Goal: Contribute content: Add original content to the website for others to see

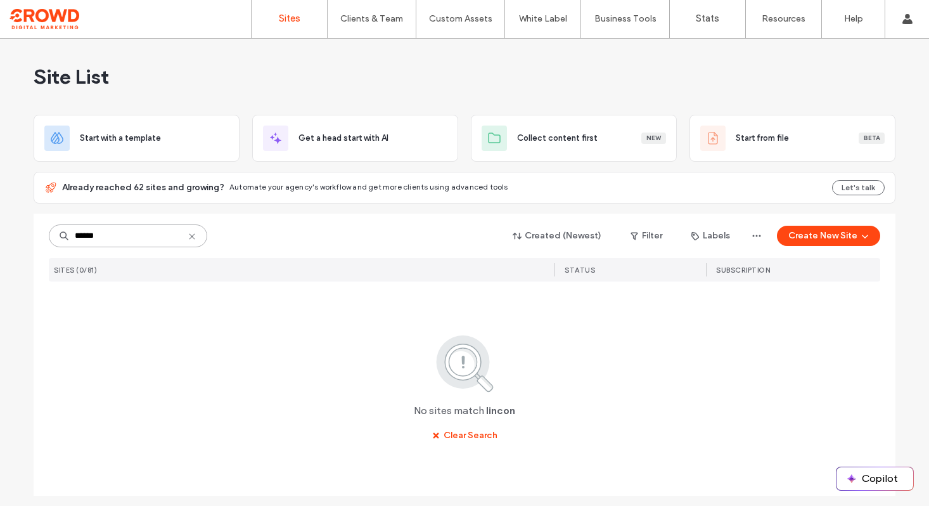
scroll to position [1, 0]
click at [174, 228] on input "******" at bounding box center [128, 235] width 158 height 23
click at [171, 233] on input "******" at bounding box center [128, 235] width 158 height 23
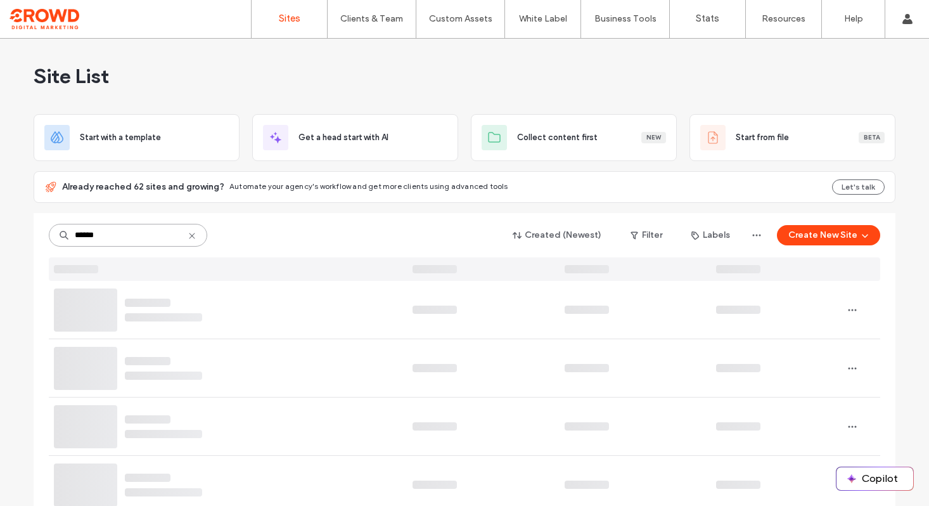
scroll to position [0, 0]
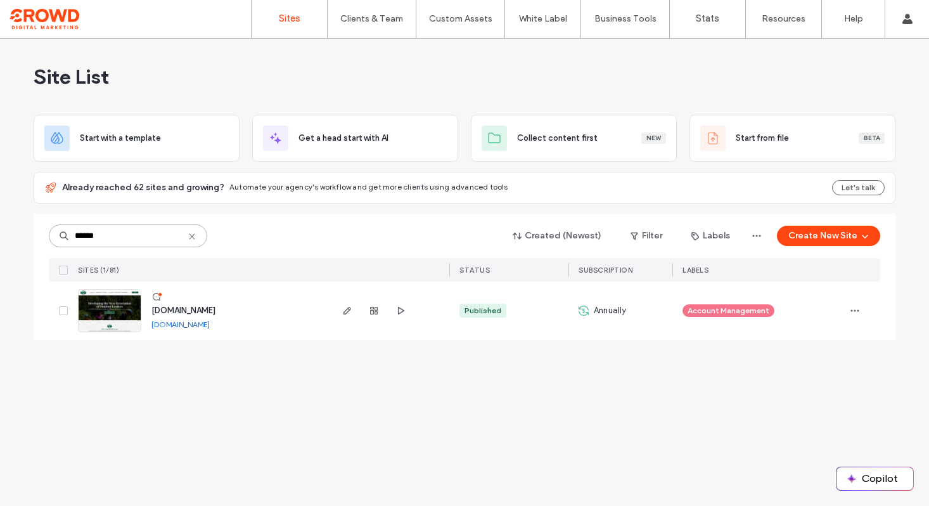
type input "******"
click at [90, 307] on img at bounding box center [110, 333] width 62 height 86
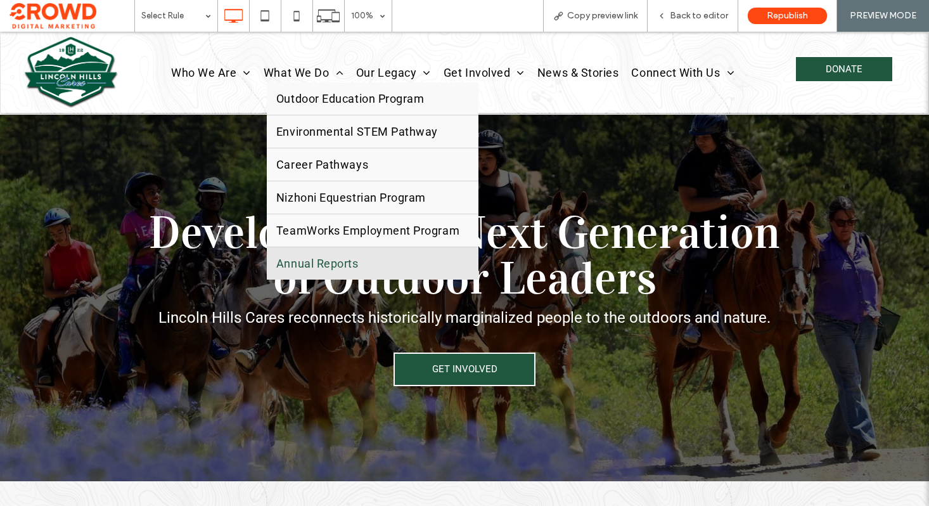
click at [302, 258] on span "Annual Reports" at bounding box center [317, 263] width 82 height 13
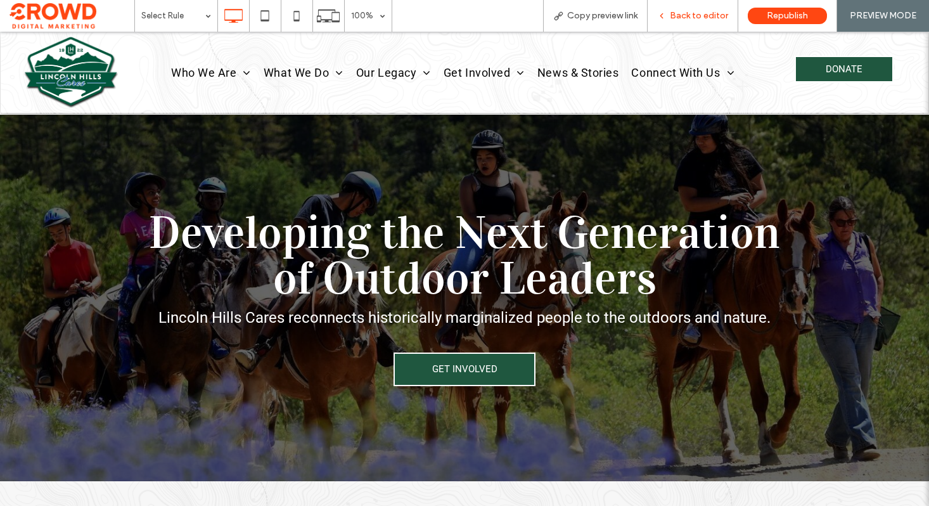
click at [686, 19] on span "Back to editor" at bounding box center [699, 16] width 58 height 10
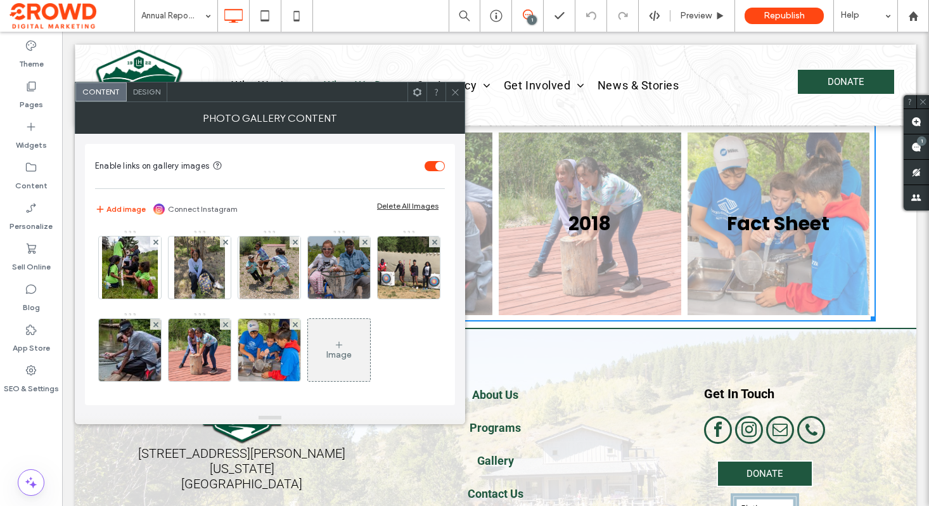
scroll to position [86, 0]
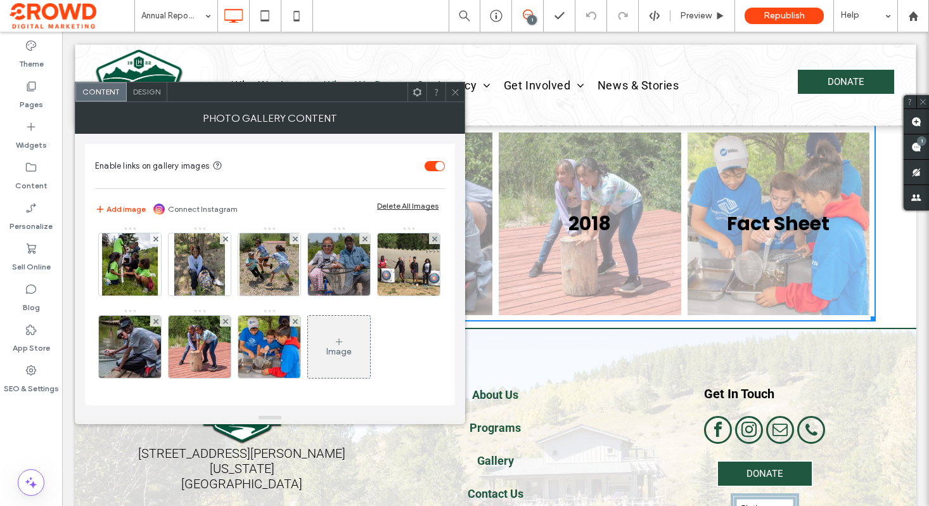
click at [326, 347] on div "Image" at bounding box center [338, 352] width 25 height 10
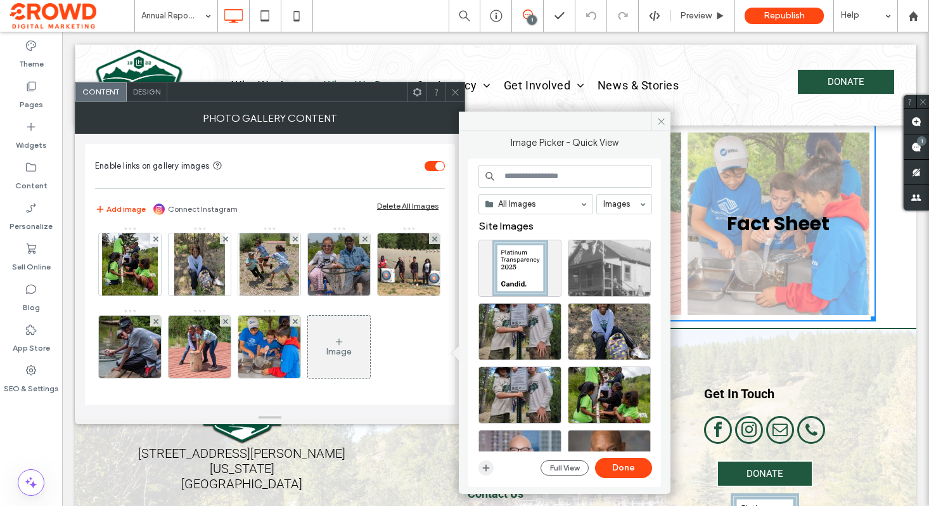
click at [482, 466] on icon "button" at bounding box center [486, 468] width 10 height 10
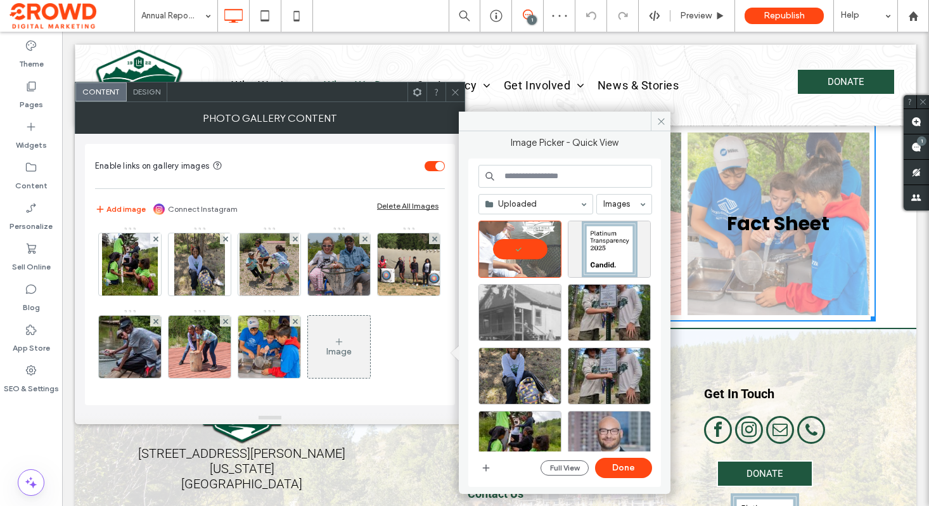
click at [621, 471] on button "Done" at bounding box center [623, 468] width 57 height 20
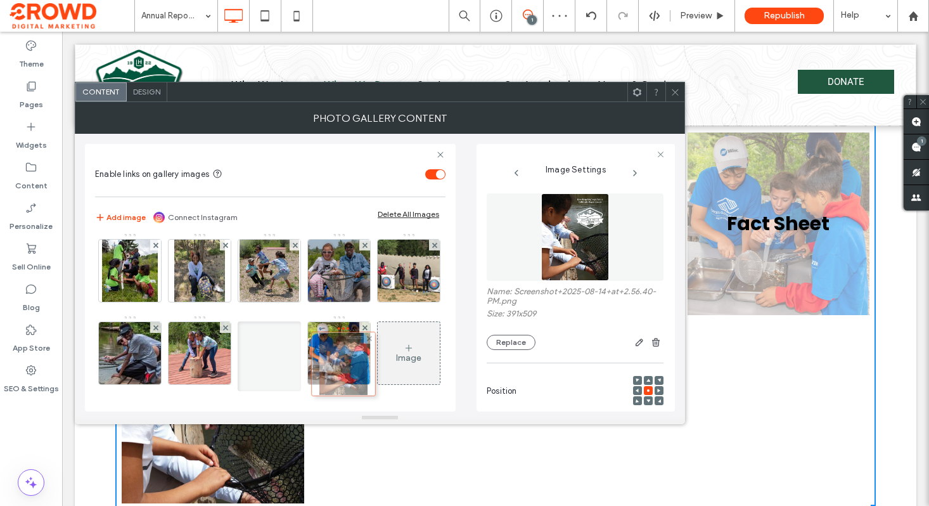
drag, startPoint x: 138, startPoint y: 341, endPoint x: 346, endPoint y: 271, distance: 220.1
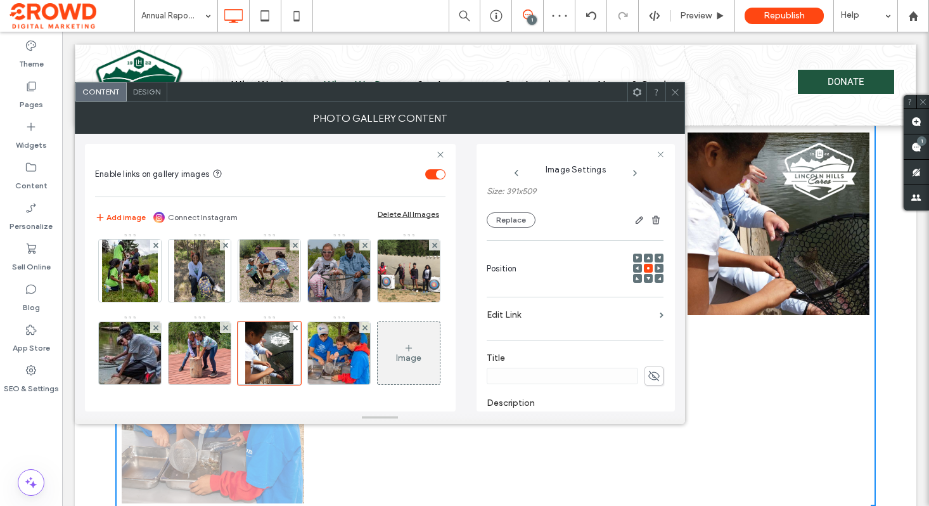
scroll to position [139, 0]
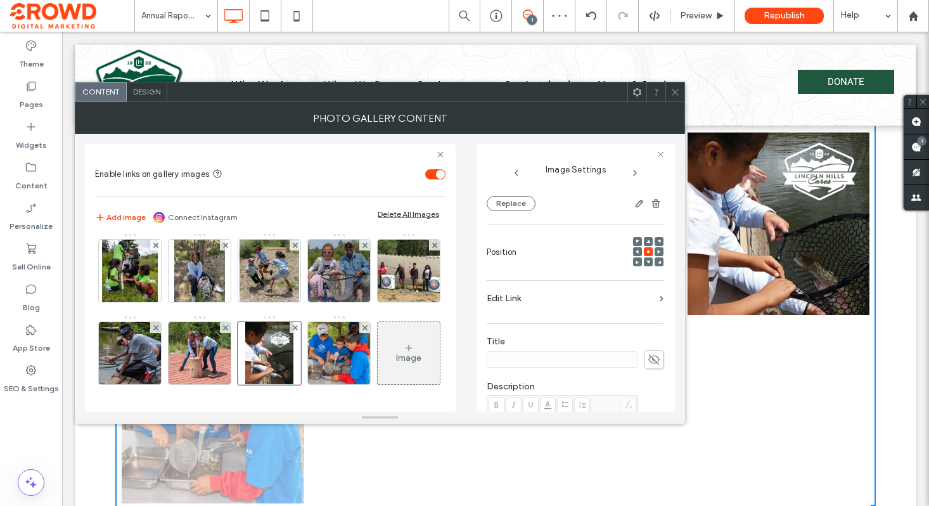
click at [655, 359] on span at bounding box center [654, 359] width 19 height 19
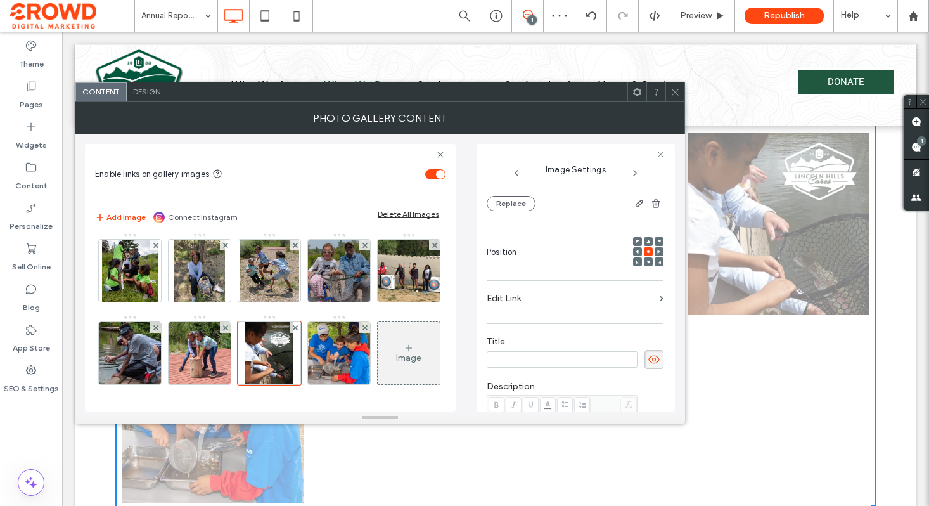
click at [584, 359] on input at bounding box center [562, 359] width 151 height 16
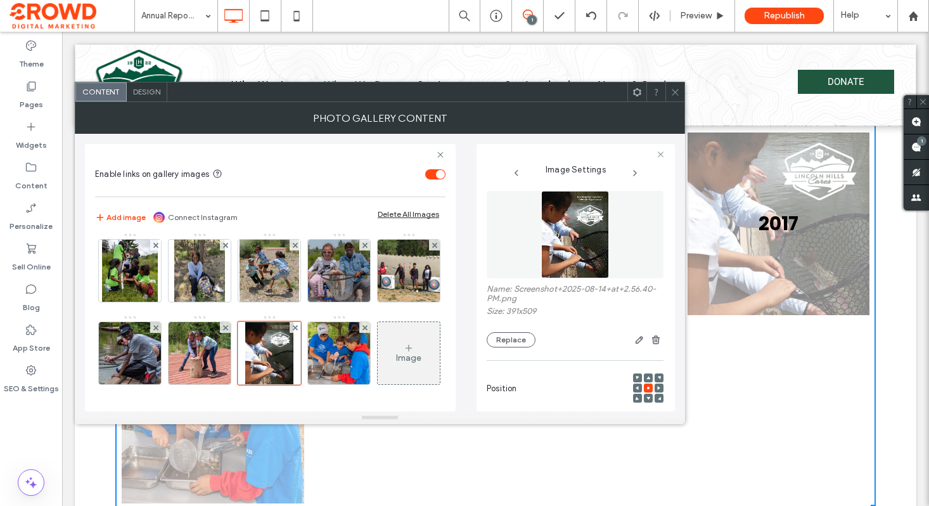
scroll to position [0, 0]
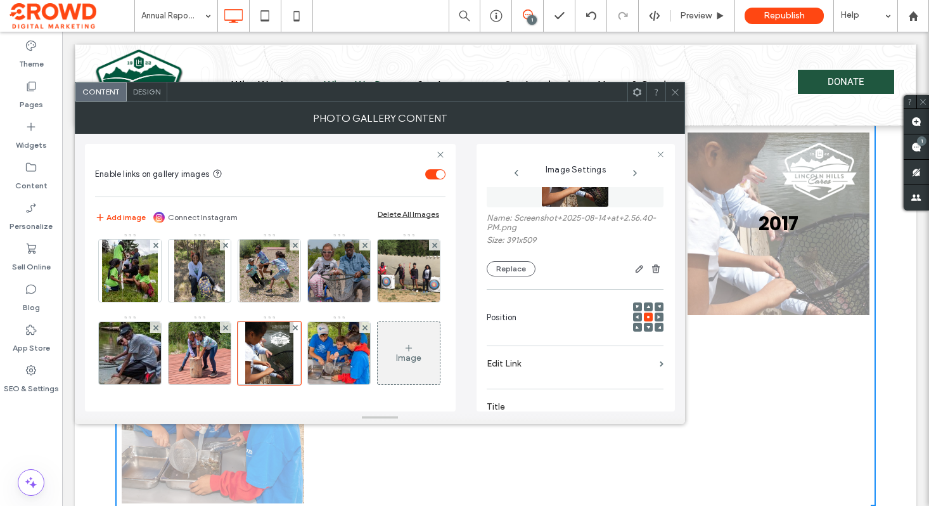
type input "****"
click at [551, 369] on div "Name: Screenshot+2025-08-14+at+2.56.40-PM.png Size: 391x509 Replace Position Ed…" at bounding box center [575, 409] width 177 height 593
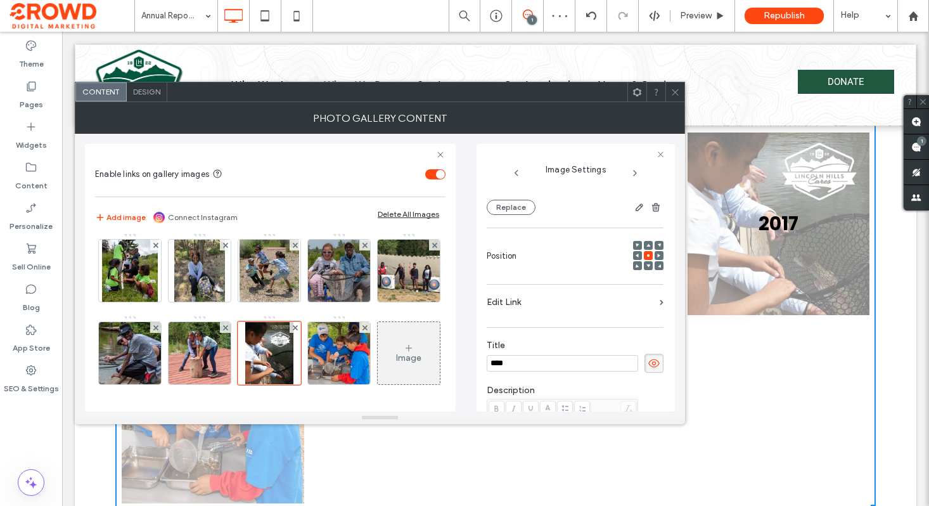
scroll to position [136, 0]
click at [540, 301] on label "Edit Link" at bounding box center [571, 301] width 168 height 23
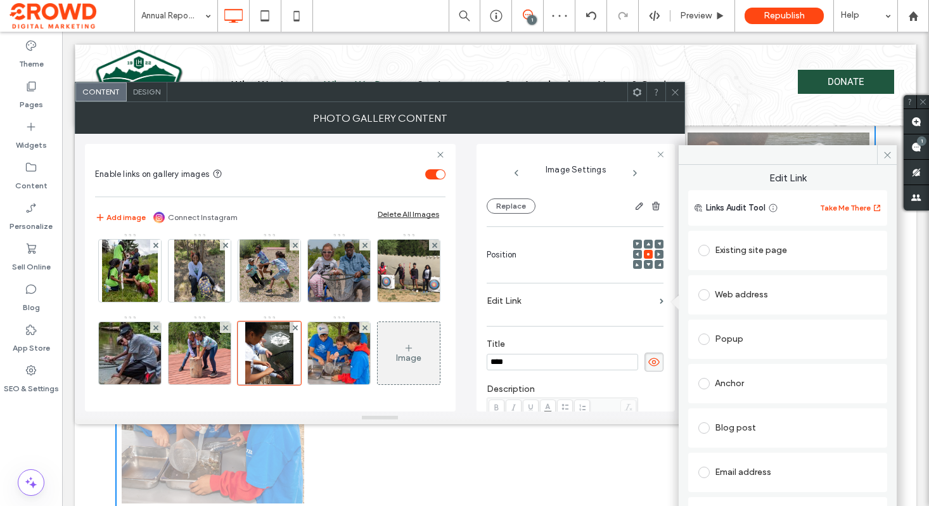
scroll to position [65, 0]
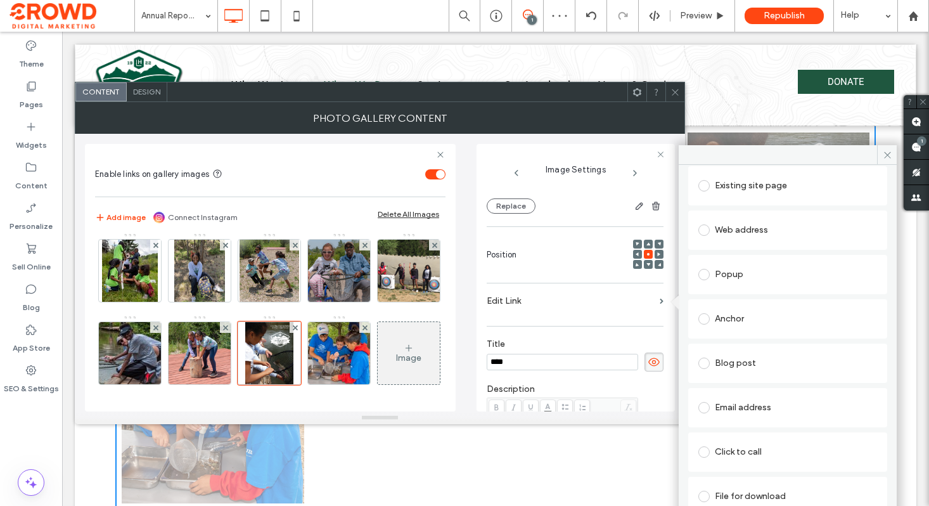
click at [743, 492] on div "File for download" at bounding box center [788, 496] width 179 height 20
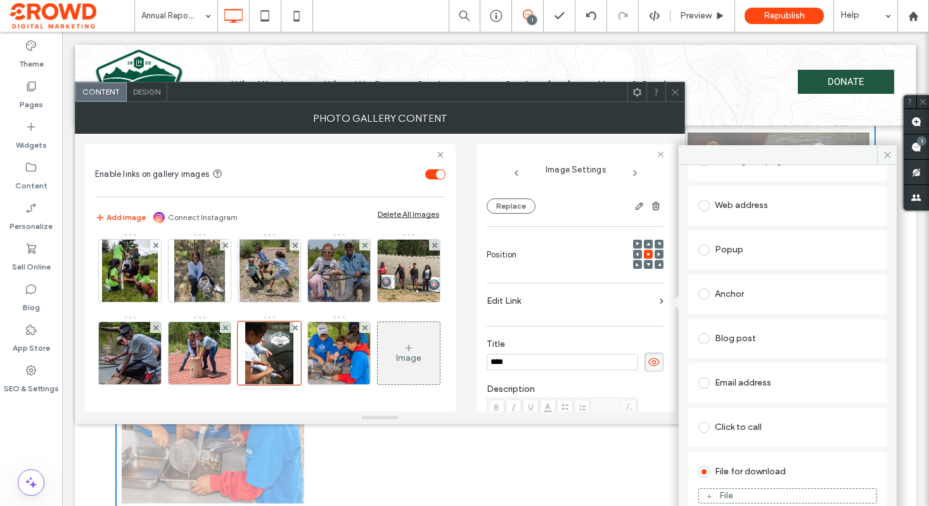
click at [719, 495] on div "File" at bounding box center [726, 496] width 14 height 10
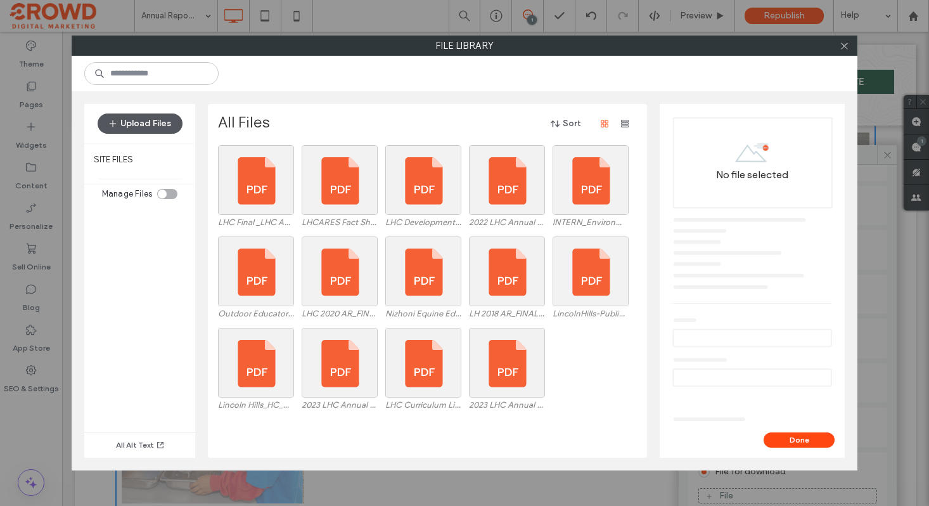
click at [119, 116] on span "button" at bounding box center [114, 123] width 13 height 19
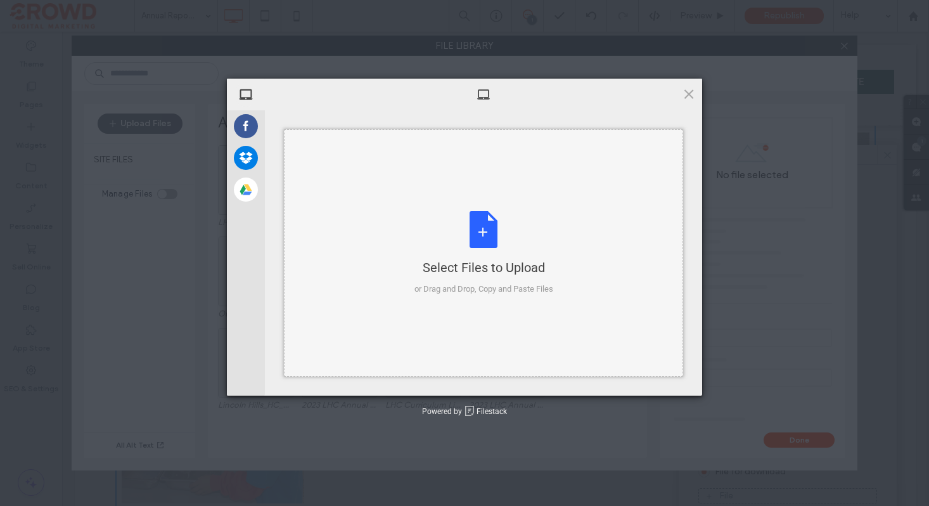
click at [463, 238] on div "Select Files to Upload or Drag and Drop, Copy and Paste Files" at bounding box center [484, 253] width 139 height 84
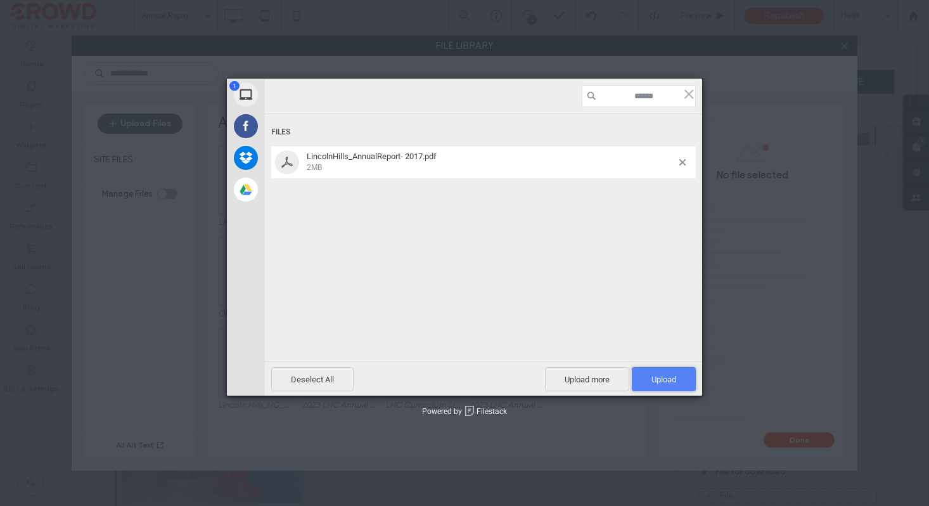
click at [664, 374] on span "Upload 1" at bounding box center [664, 379] width 64 height 24
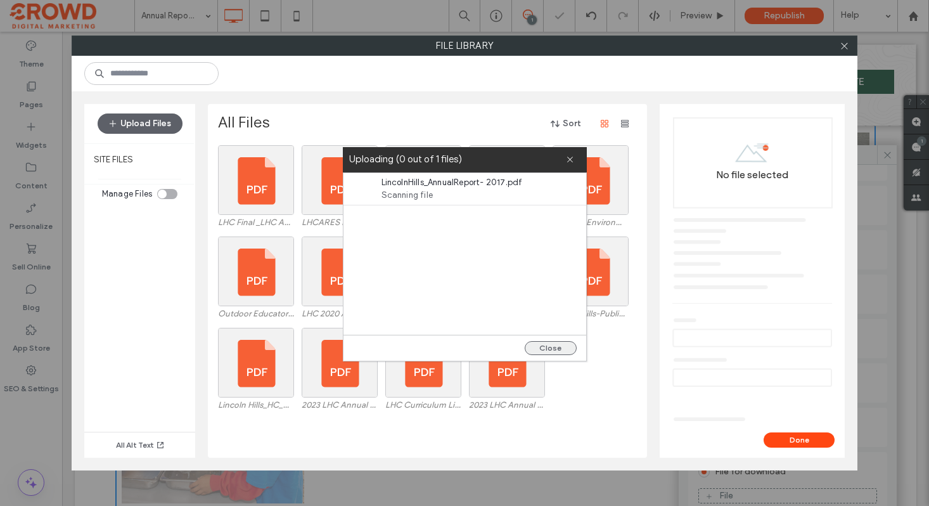
click at [548, 351] on button "Close" at bounding box center [551, 348] width 52 height 14
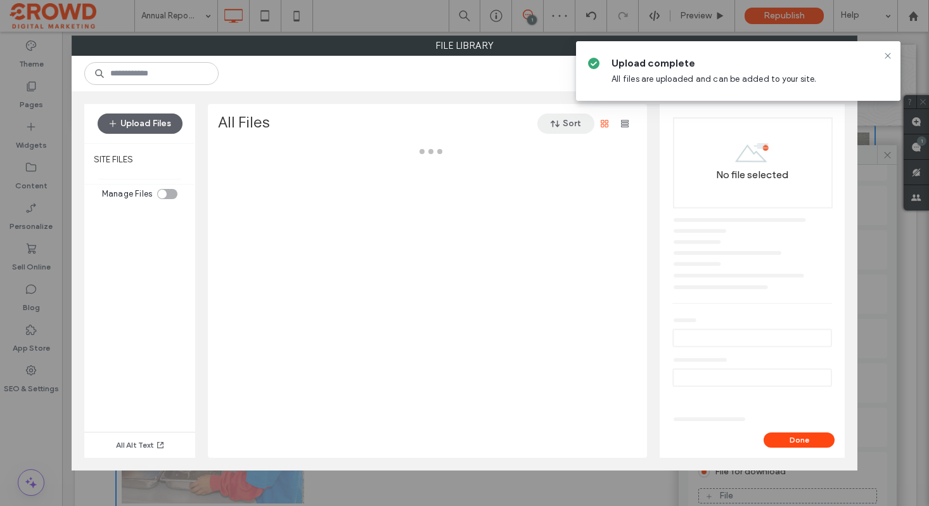
click at [559, 123] on icon "button" at bounding box center [555, 124] width 10 height 10
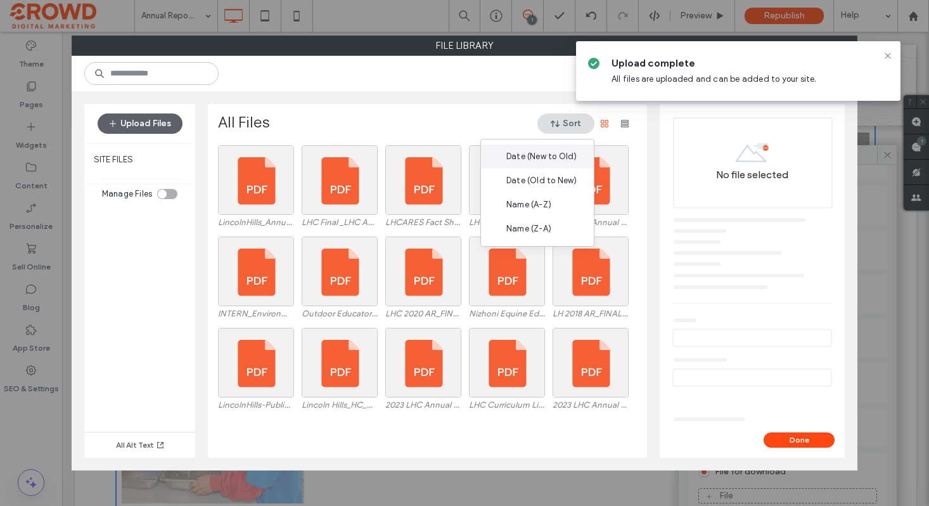
click at [548, 150] on span "Date (New to Old)" at bounding box center [541, 156] width 70 height 13
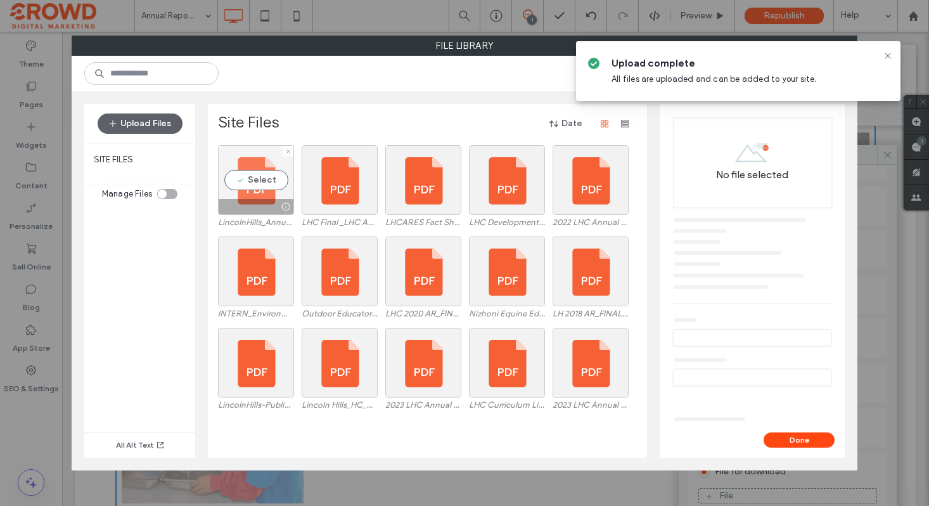
click at [252, 182] on div "Select" at bounding box center [256, 180] width 76 height 70
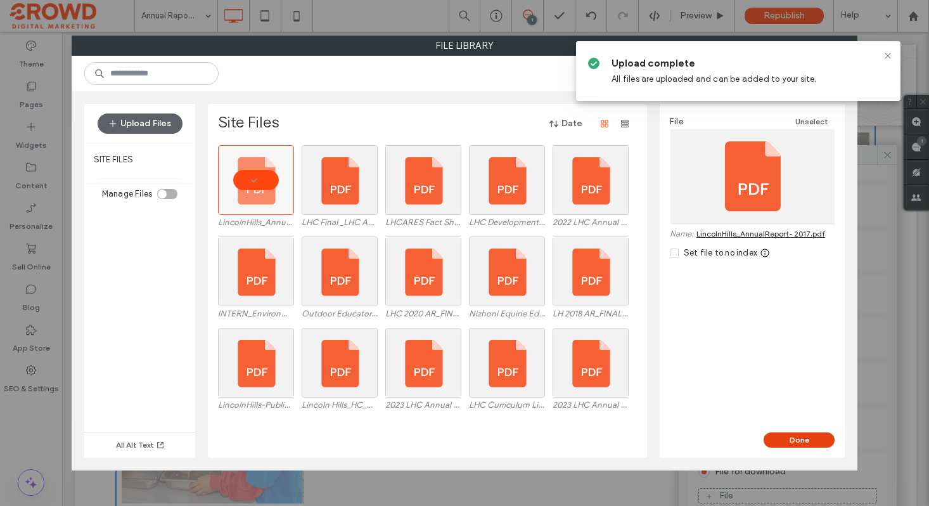
click at [817, 441] on button "Done" at bounding box center [799, 439] width 71 height 15
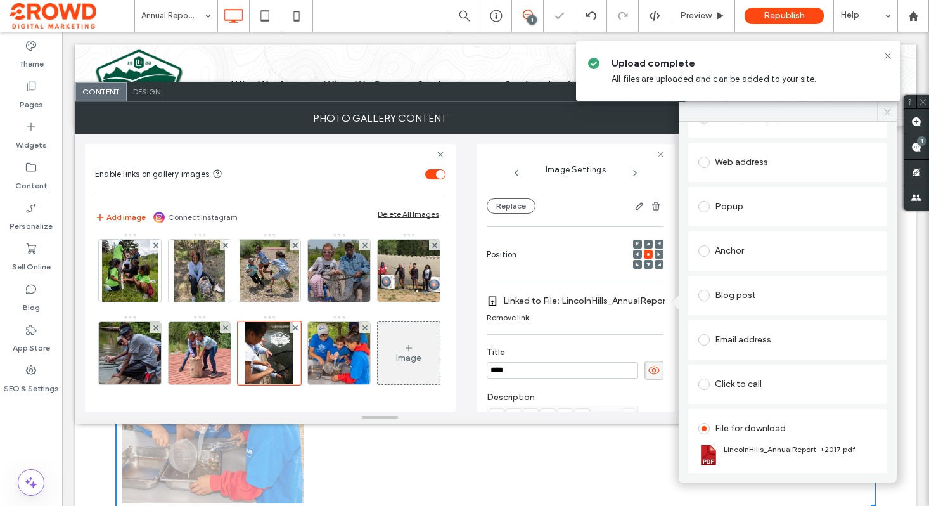
drag, startPoint x: 878, startPoint y: 111, endPoint x: 792, endPoint y: 73, distance: 94.2
click at [878, 111] on span at bounding box center [887, 111] width 20 height 19
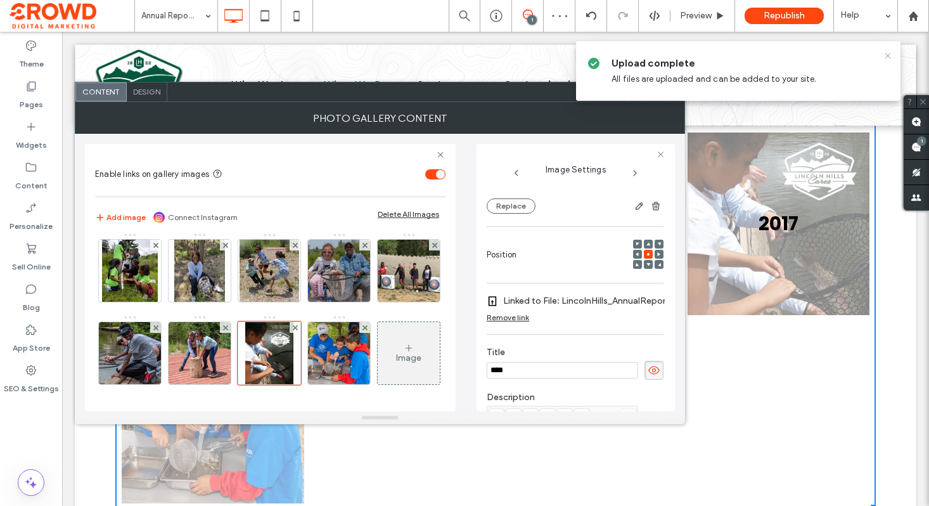
click at [885, 55] on icon at bounding box center [888, 56] width 10 height 10
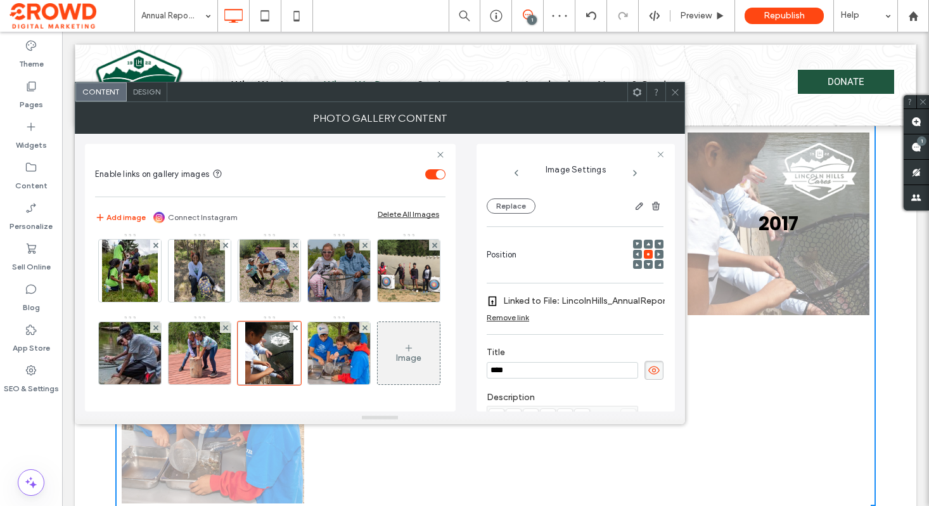
drag, startPoint x: 674, startPoint y: 91, endPoint x: 677, endPoint y: 98, distance: 8.2
click at [674, 91] on icon at bounding box center [676, 92] width 10 height 10
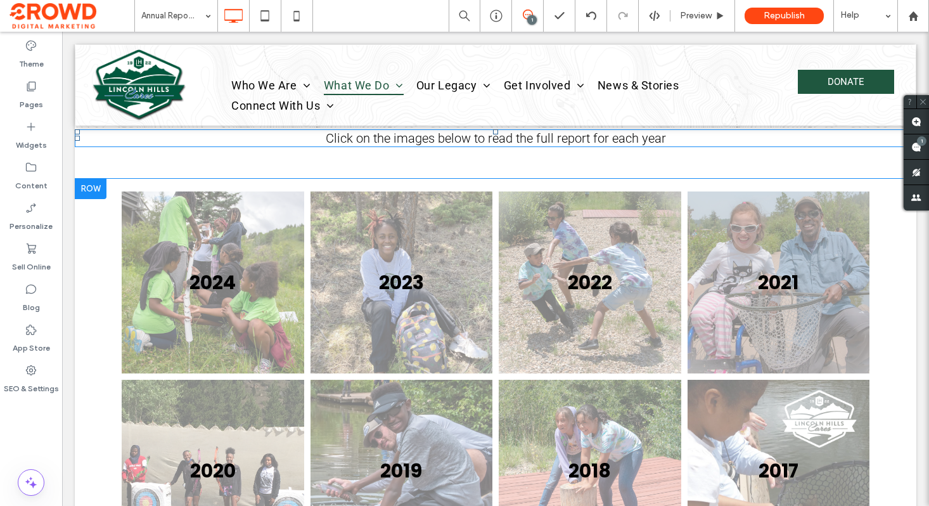
scroll to position [340, 0]
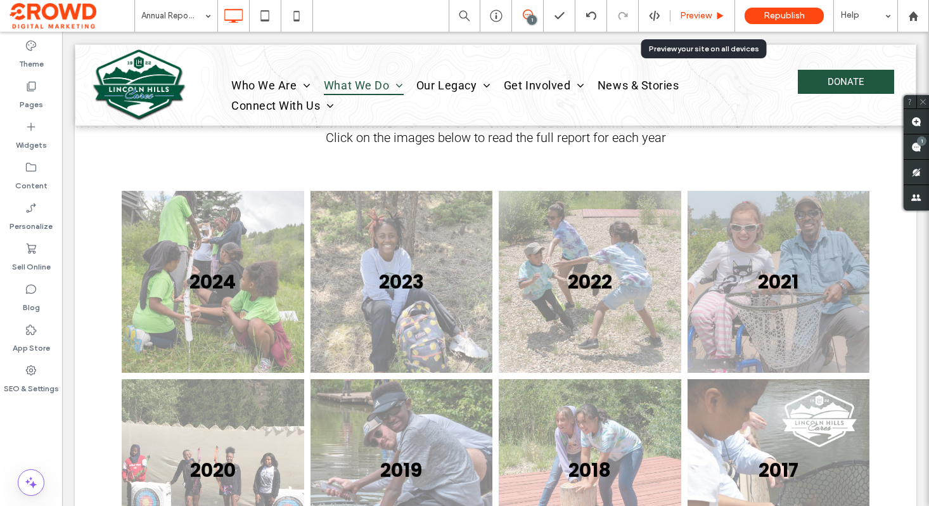
click at [690, 20] on span "Preview" at bounding box center [696, 16] width 32 height 10
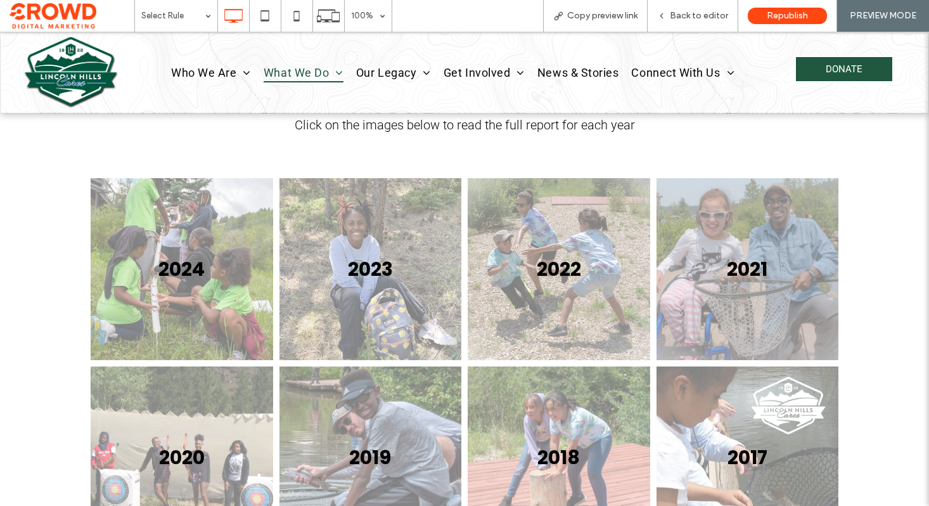
click at [194, 247] on link at bounding box center [181, 268] width 193 height 193
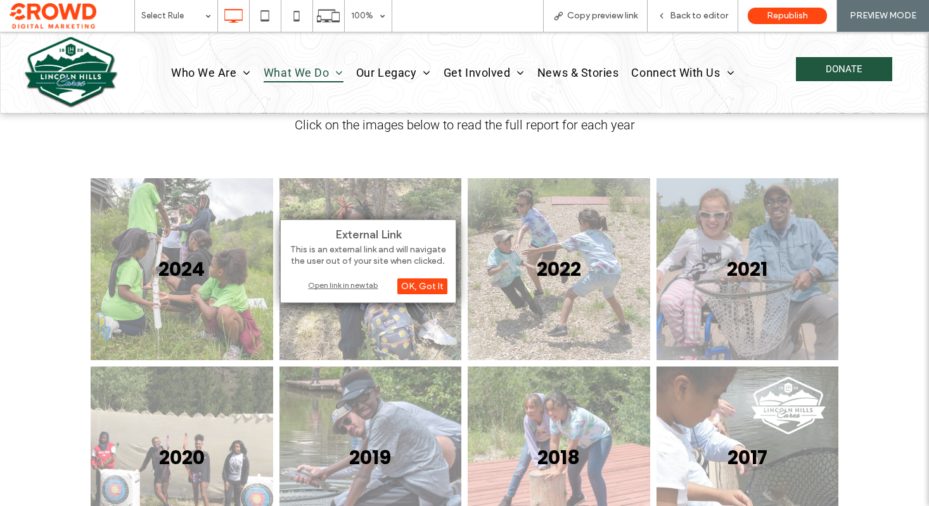
click at [337, 285] on div "Open link in new tab" at bounding box center [368, 285] width 158 height 13
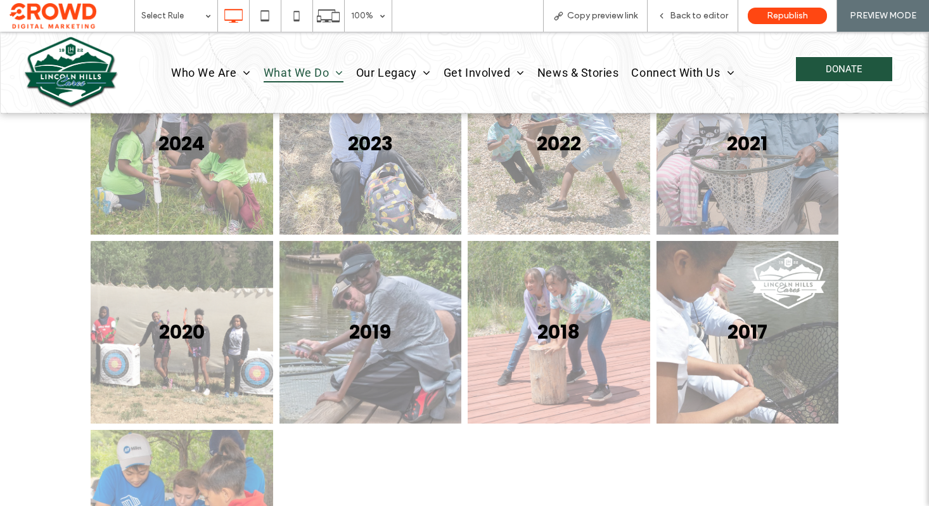
scroll to position [467, 0]
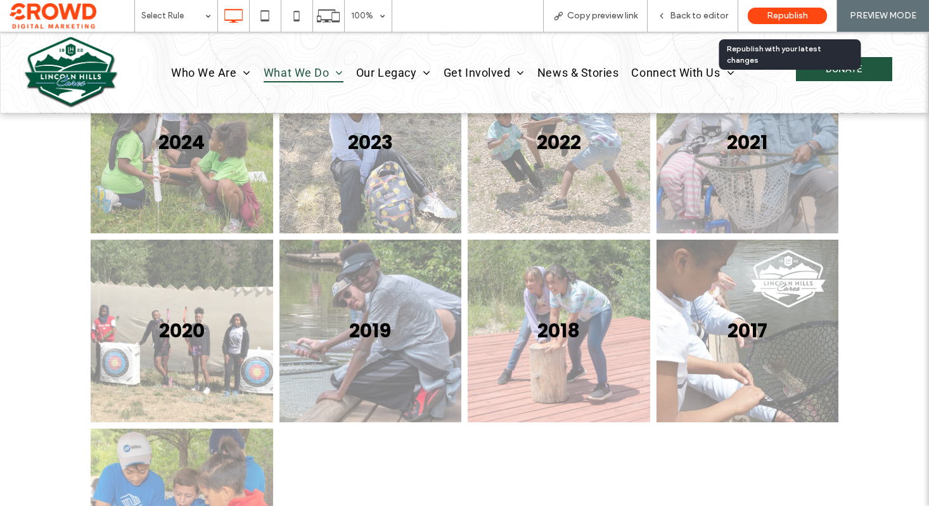
click at [780, 18] on span "Republish" at bounding box center [787, 16] width 41 height 10
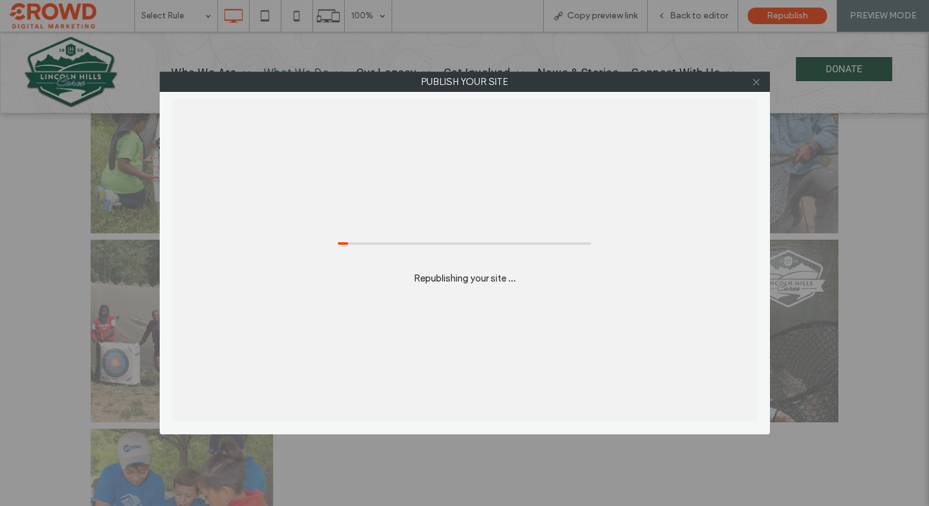
click at [753, 81] on icon at bounding box center [757, 82] width 10 height 10
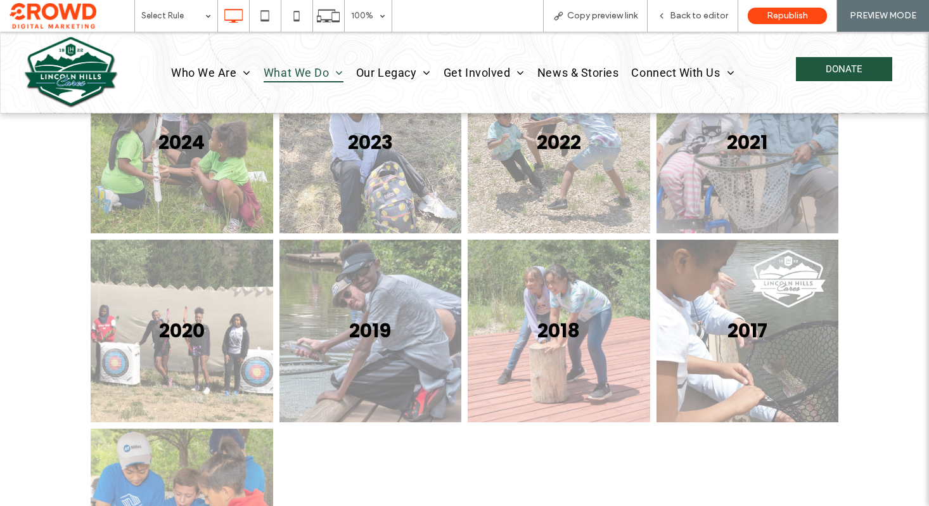
drag, startPoint x: 74, startPoint y: 63, endPoint x: 74, endPoint y: 94, distance: 31.7
click at [74, 63] on img at bounding box center [70, 73] width 94 height 72
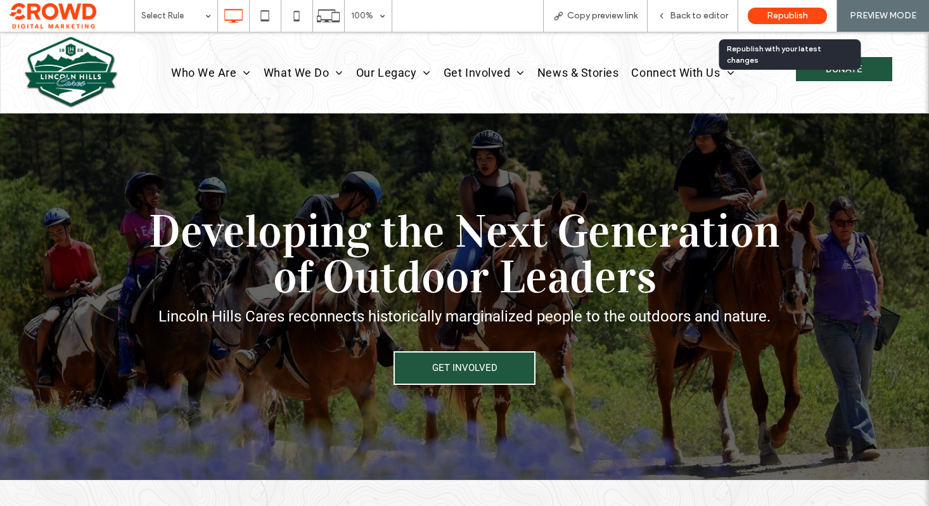
click at [779, 14] on span "Republish" at bounding box center [787, 16] width 41 height 10
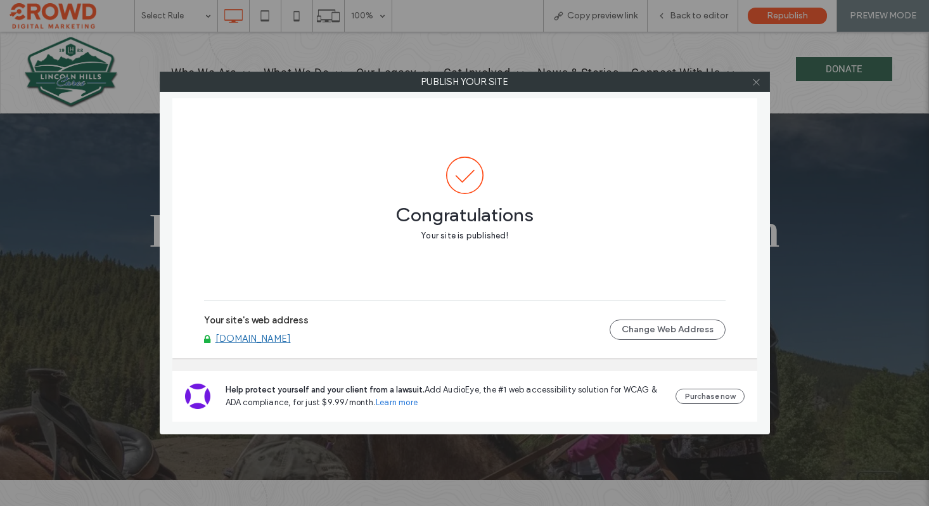
click at [756, 86] on icon at bounding box center [757, 82] width 10 height 10
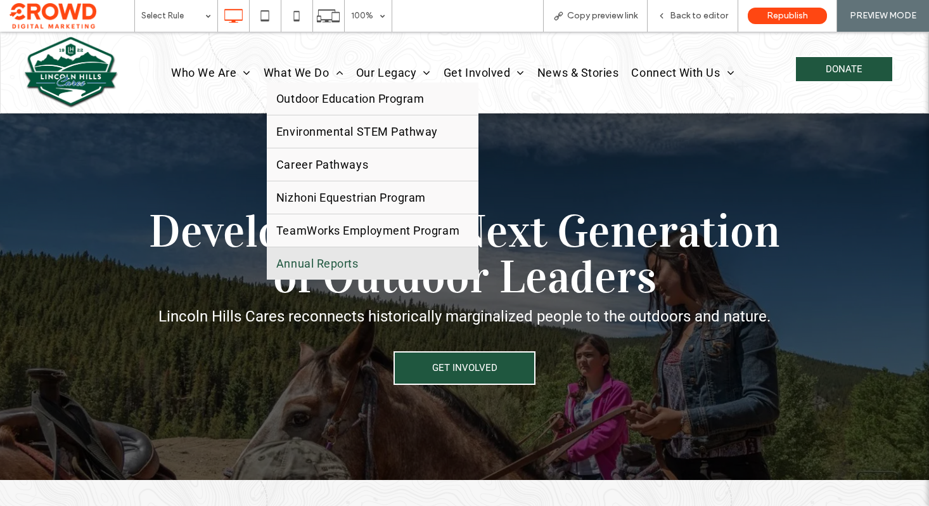
click at [358, 257] on link "Annual Reports" at bounding box center [373, 263] width 212 height 32
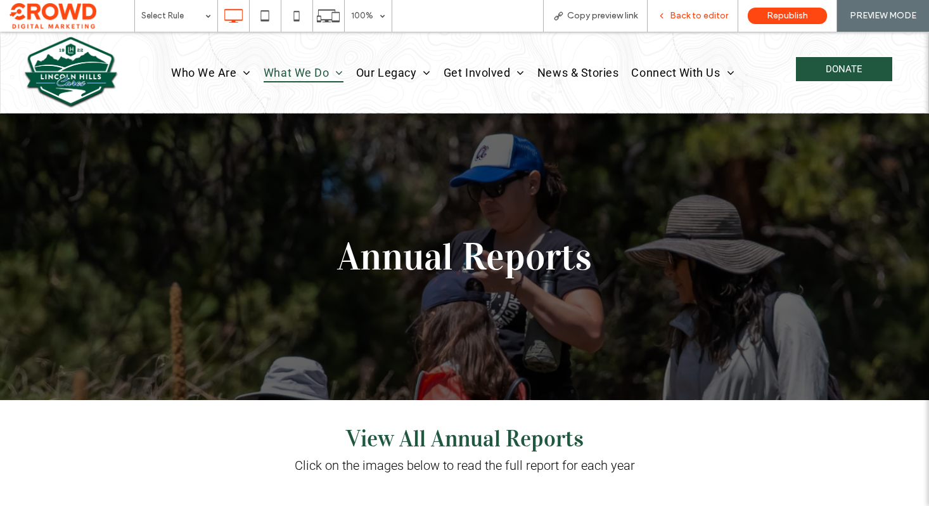
click at [700, 20] on span "Back to editor" at bounding box center [699, 16] width 58 height 10
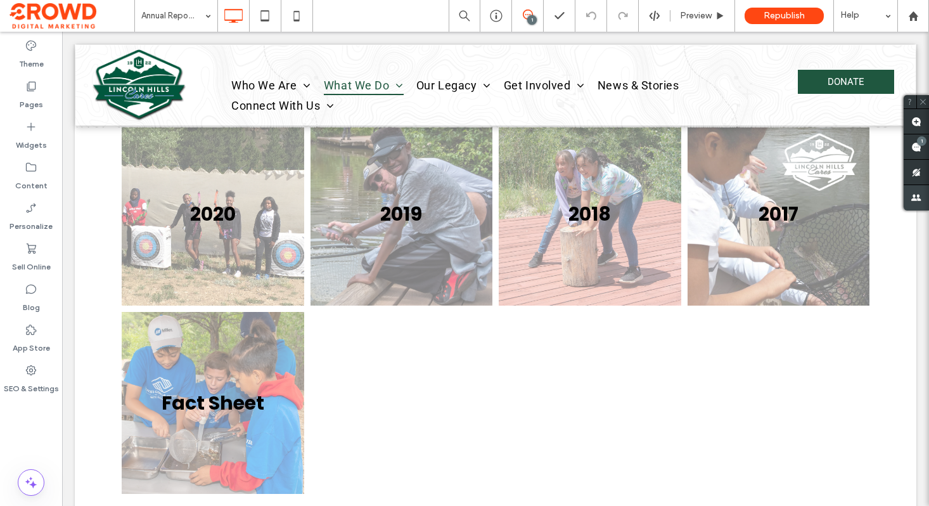
scroll to position [490, 0]
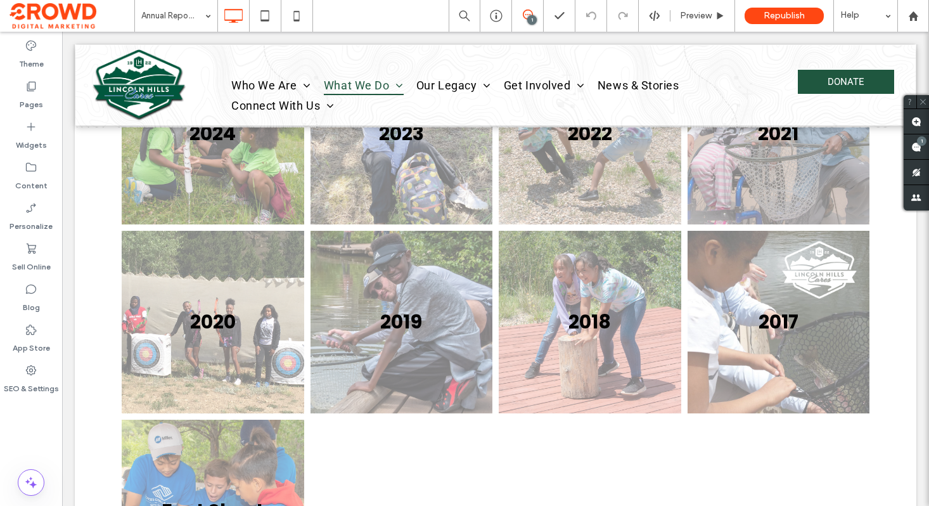
click at [610, 293] on link at bounding box center [589, 322] width 193 height 193
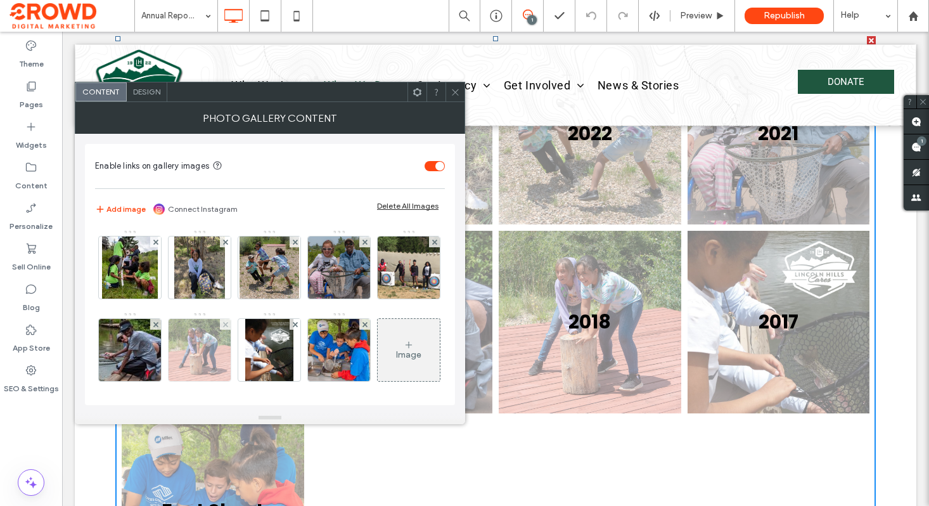
click at [233, 364] on img at bounding box center [200, 350] width 66 height 62
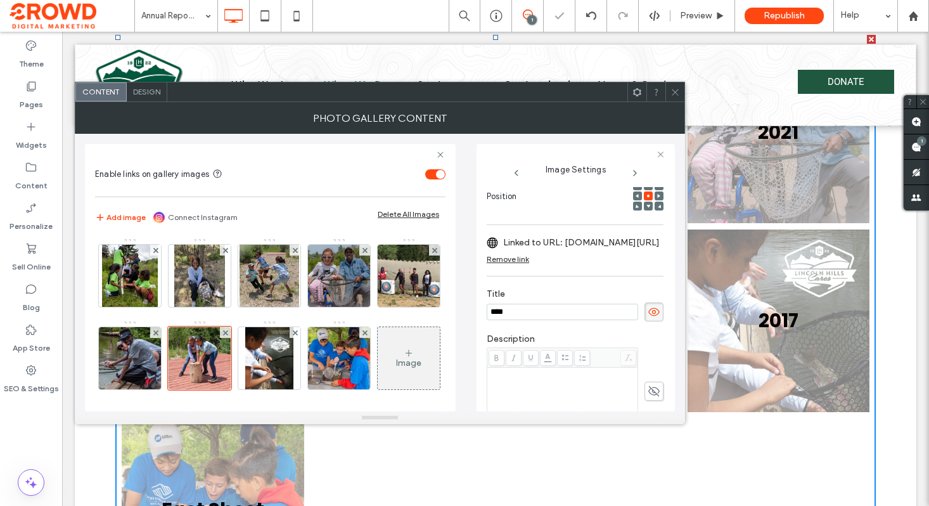
scroll to position [489, 0]
click at [520, 257] on div "Remove link" at bounding box center [508, 259] width 42 height 9
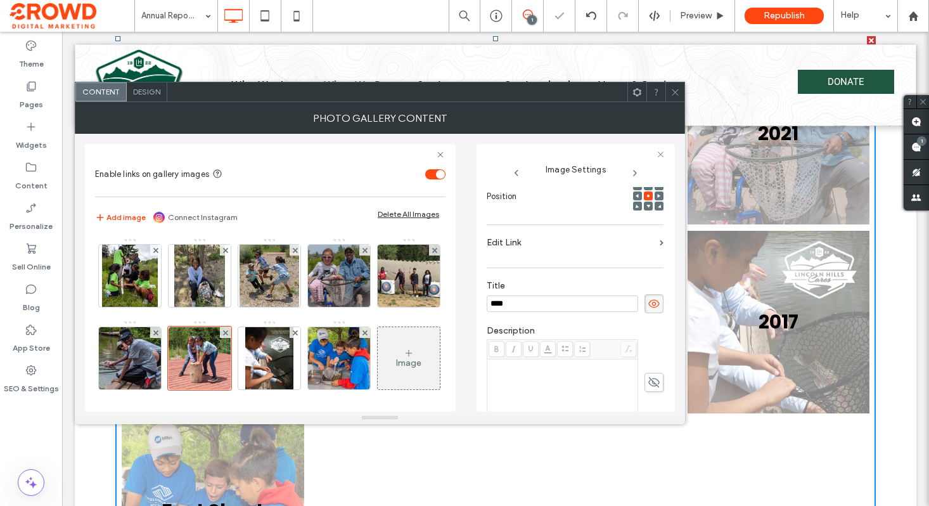
click at [534, 245] on label "Edit Link" at bounding box center [571, 242] width 168 height 23
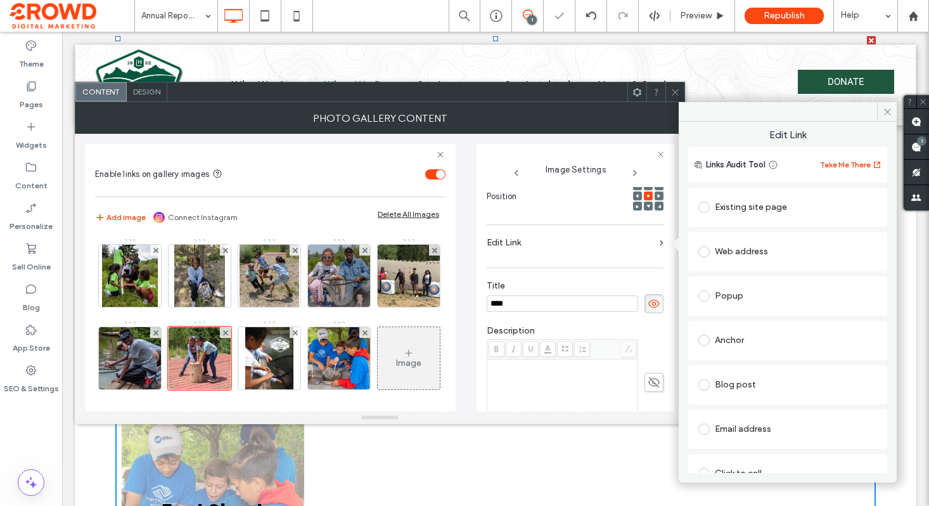
scroll to position [65, 0]
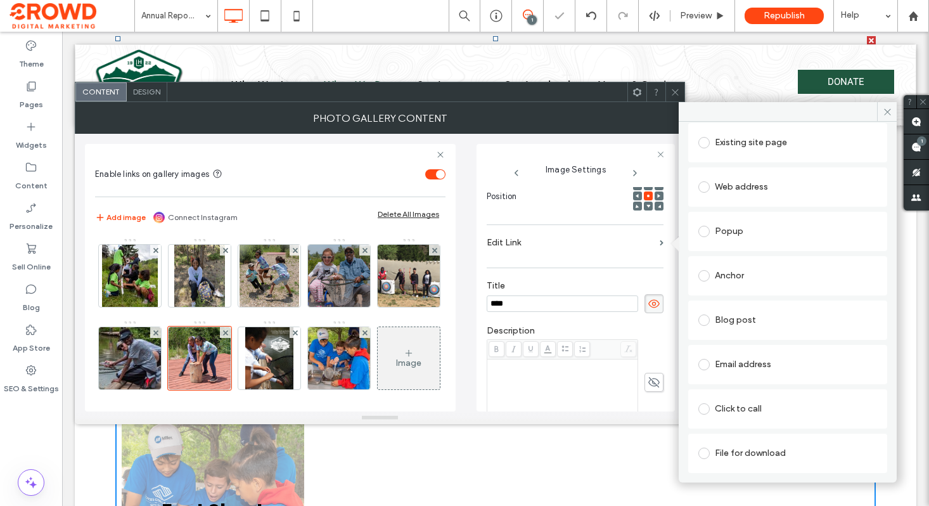
click at [749, 450] on div "File for download" at bounding box center [788, 453] width 179 height 20
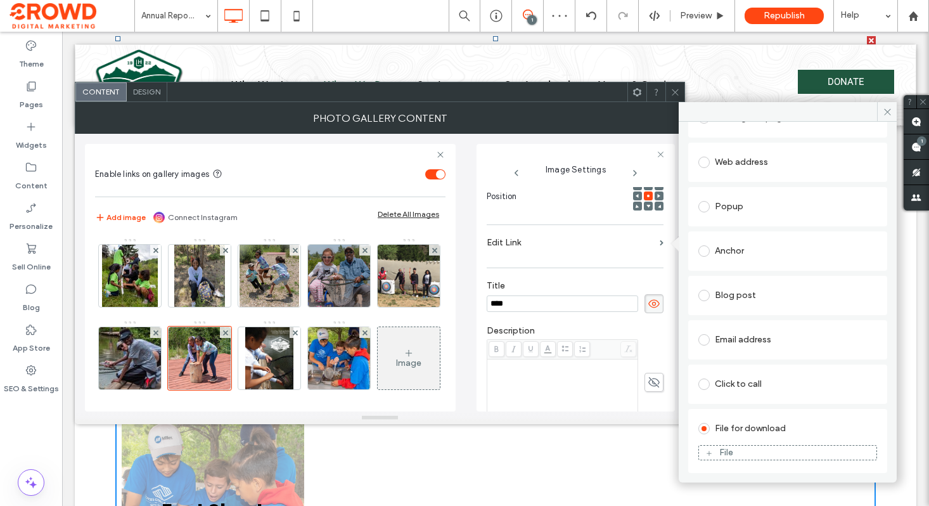
click at [721, 456] on div "File" at bounding box center [726, 453] width 14 height 10
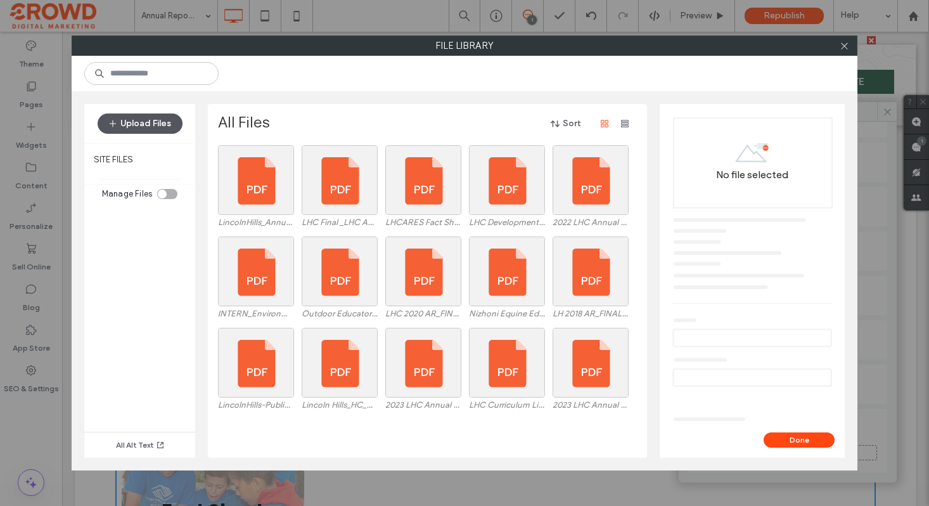
click at [153, 125] on button "Upload Files" at bounding box center [140, 123] width 85 height 20
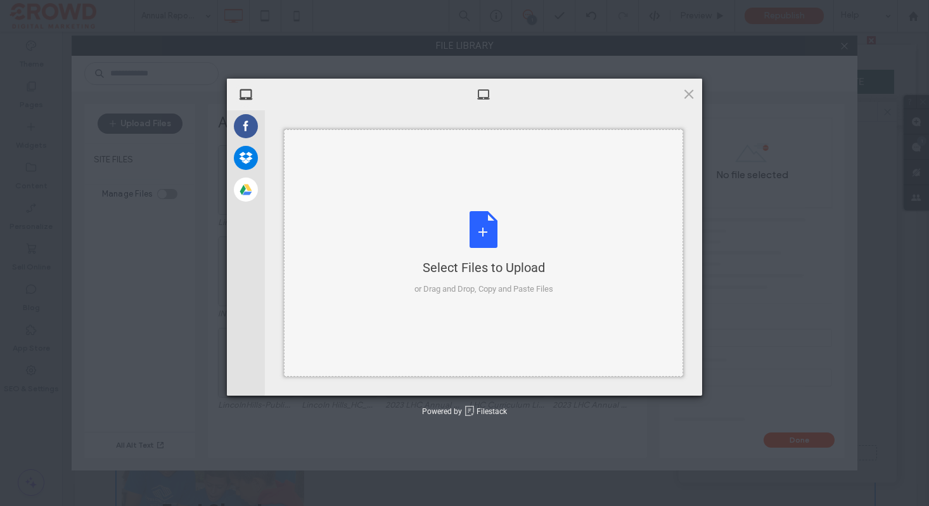
click at [489, 232] on div "Select Files to Upload or Drag and Drop, Copy and Paste Files" at bounding box center [484, 253] width 139 height 84
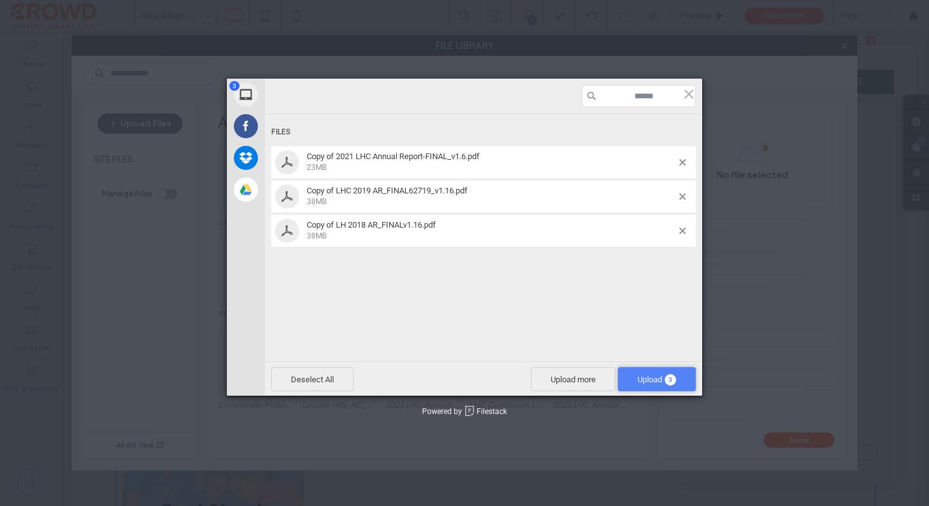
click at [652, 385] on span "Upload 3" at bounding box center [657, 379] width 78 height 24
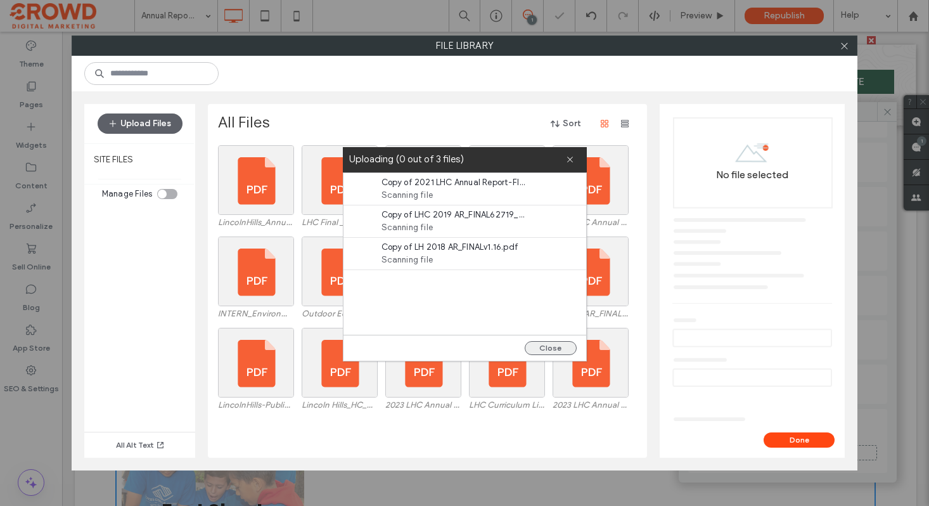
click at [558, 345] on button "Close" at bounding box center [551, 348] width 52 height 14
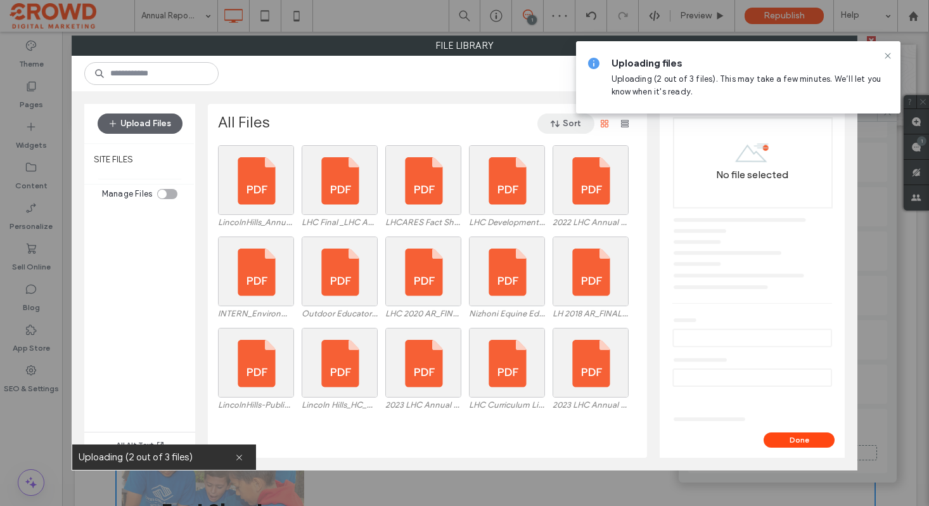
click at [557, 123] on icon "button" at bounding box center [555, 124] width 10 height 10
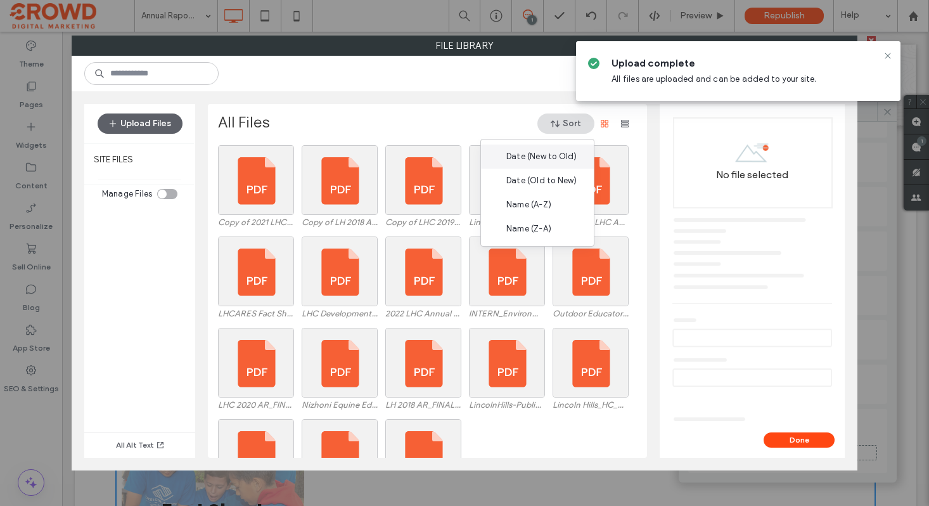
click at [555, 155] on span "Date (New to Old)" at bounding box center [541, 156] width 70 height 13
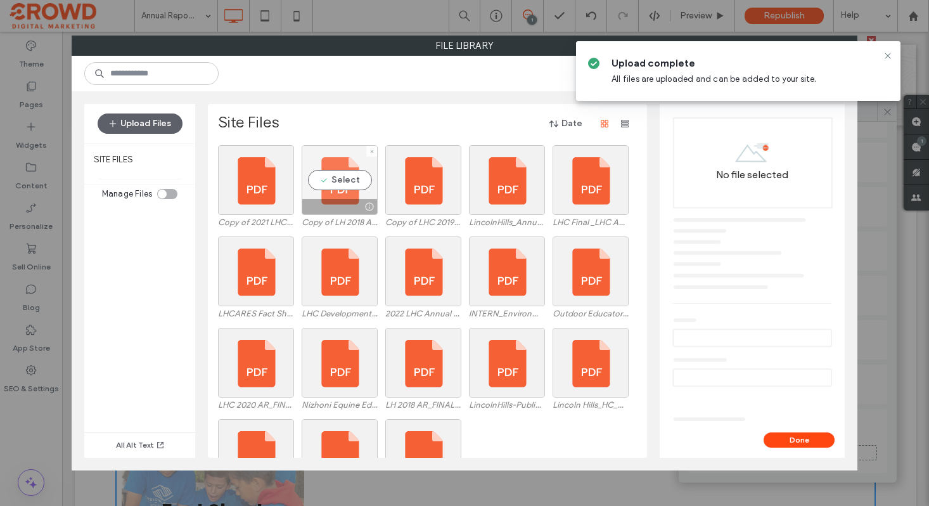
click at [348, 174] on div "Select" at bounding box center [340, 180] width 76 height 70
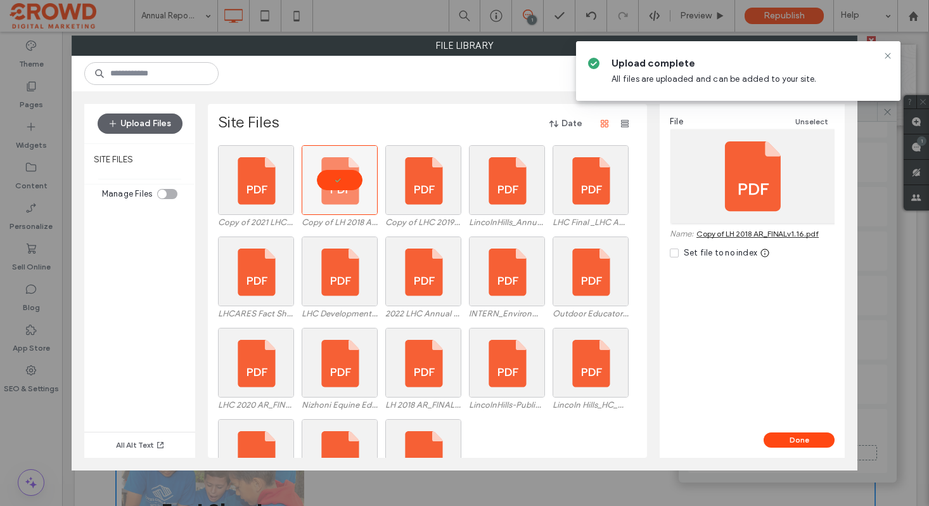
click at [833, 444] on div "Done" at bounding box center [752, 439] width 185 height 15
click at [826, 440] on button "Done" at bounding box center [799, 439] width 71 height 15
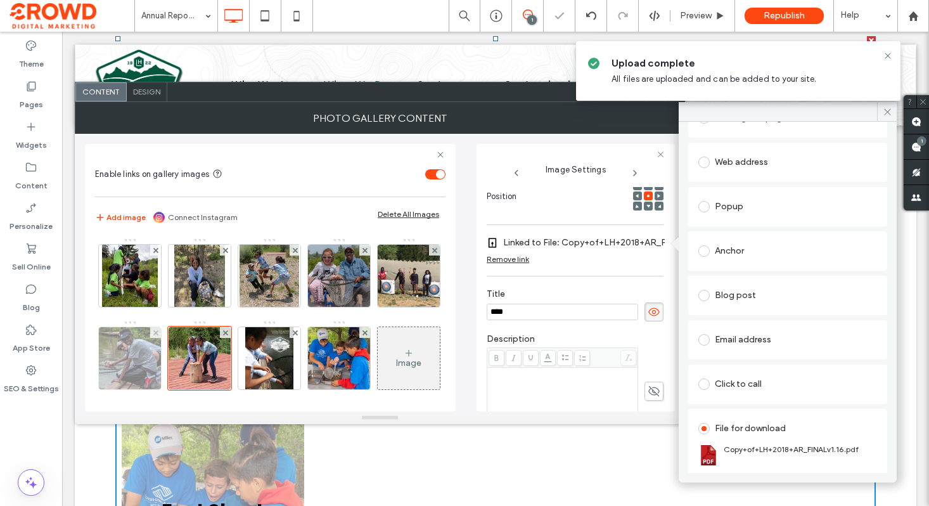
click at [170, 361] on img at bounding box center [129, 358] width 81 height 62
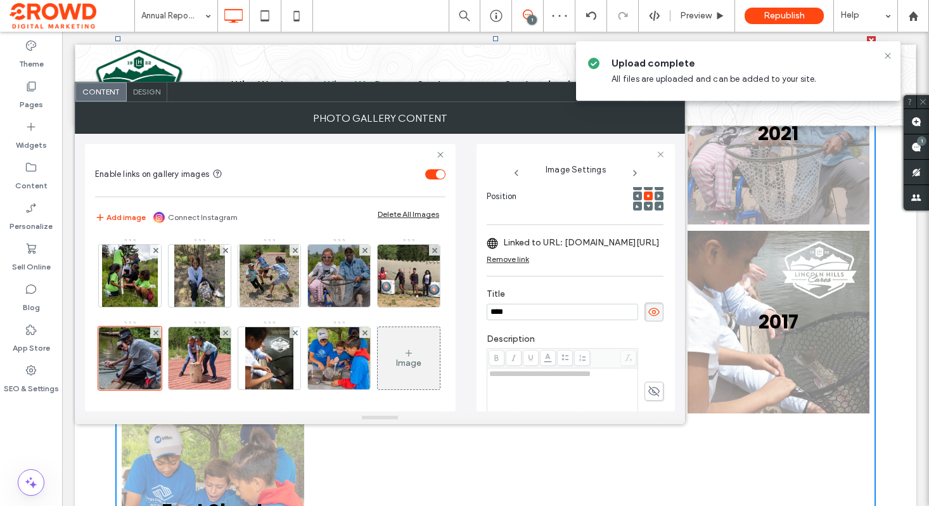
click at [575, 247] on label "Linked to URL: lhcares-my.sharepoint.com/personal/jeanette_lhcares_org/_layouts…" at bounding box center [581, 242] width 157 height 23
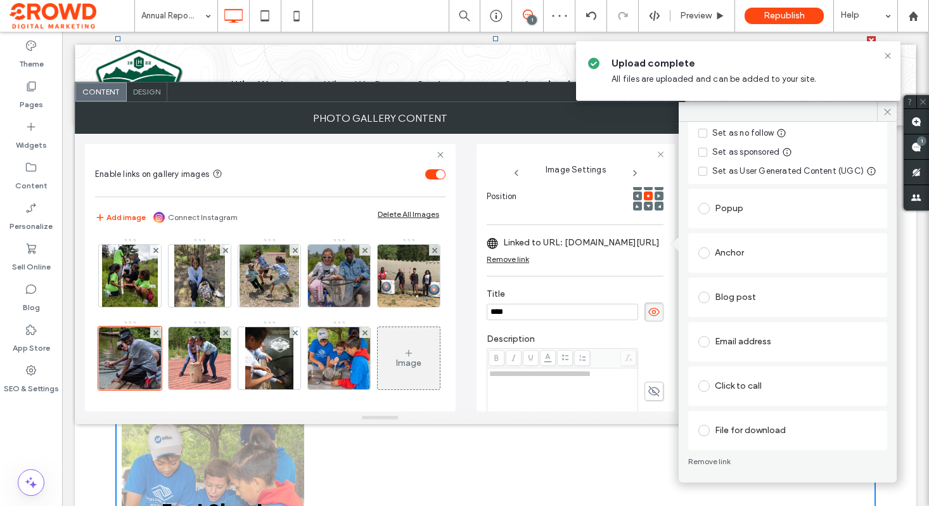
click at [748, 425] on div "File for download" at bounding box center [788, 430] width 179 height 20
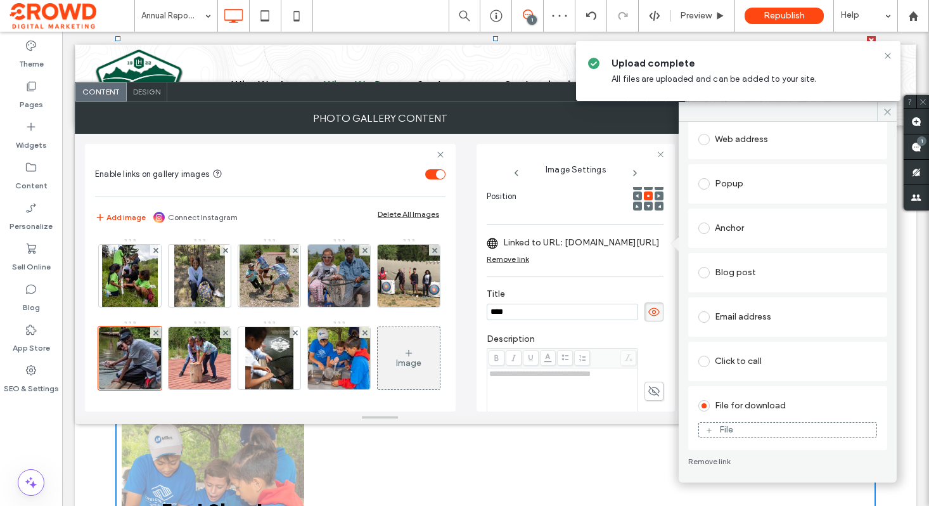
scroll to position [112, 0]
click at [726, 433] on div "File" at bounding box center [726, 430] width 14 height 10
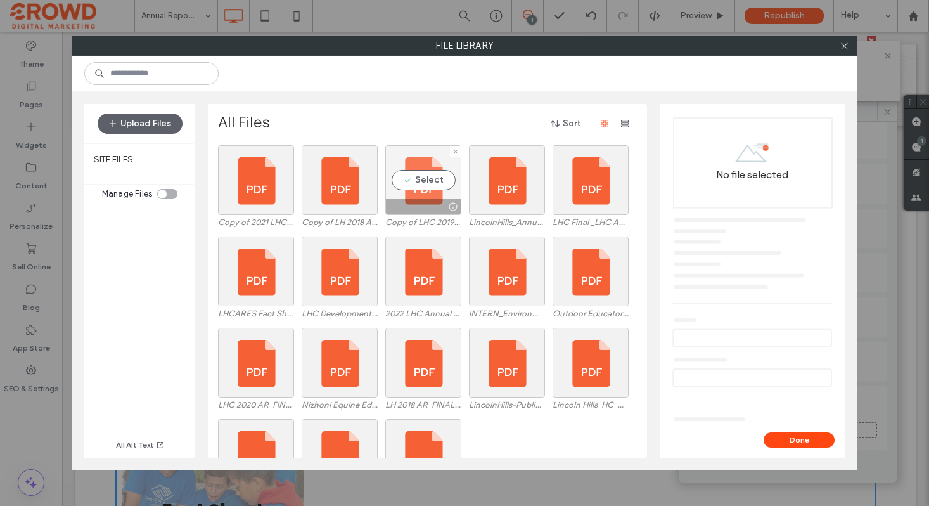
drag, startPoint x: 428, startPoint y: 187, endPoint x: 427, endPoint y: 195, distance: 8.3
click at [427, 187] on div "Select" at bounding box center [423, 180] width 76 height 70
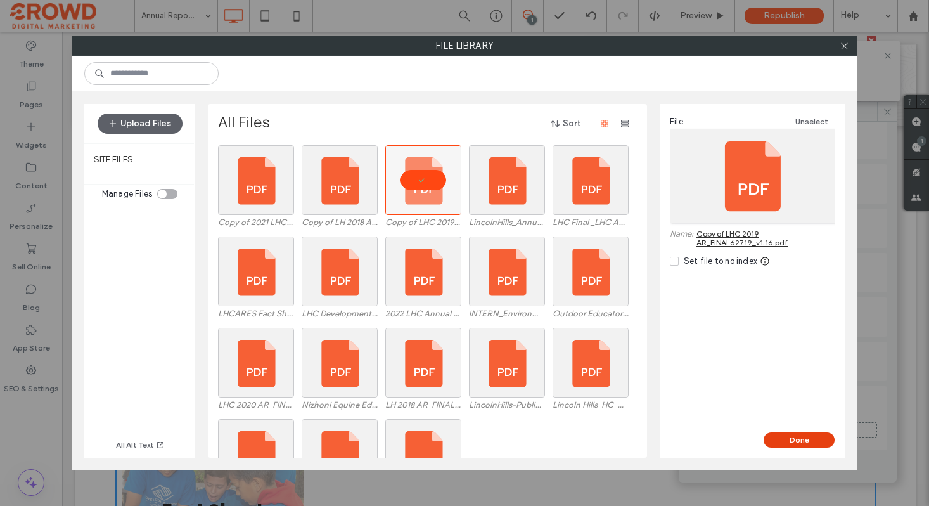
click at [786, 437] on button "Done" at bounding box center [799, 439] width 71 height 15
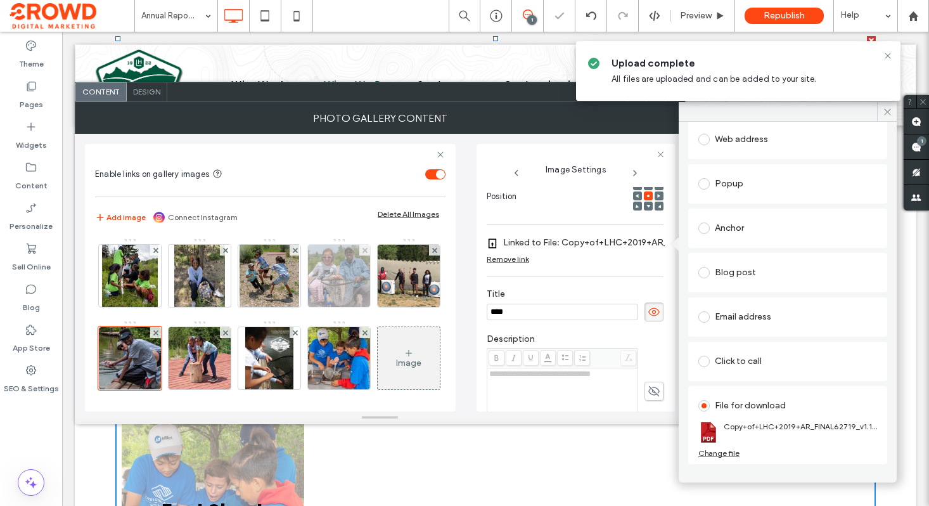
click at [326, 278] on img at bounding box center [339, 276] width 72 height 62
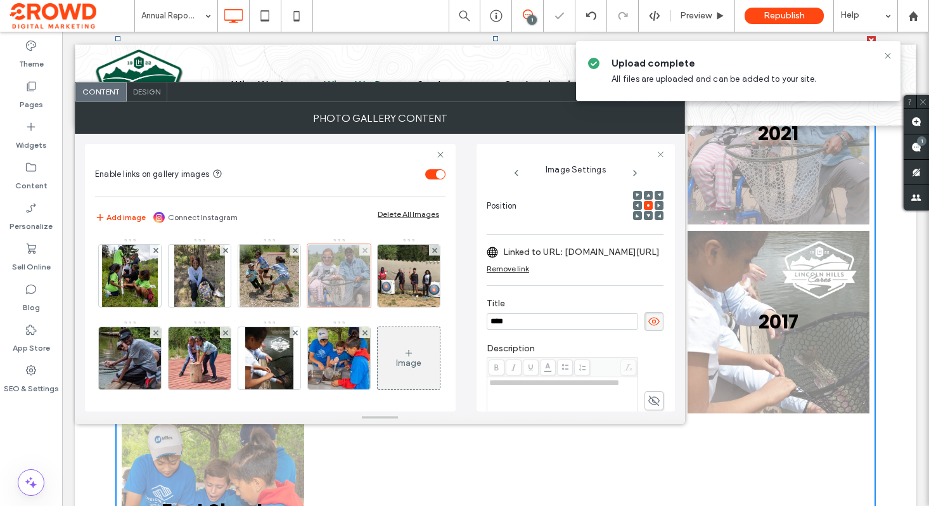
scroll to position [195, 0]
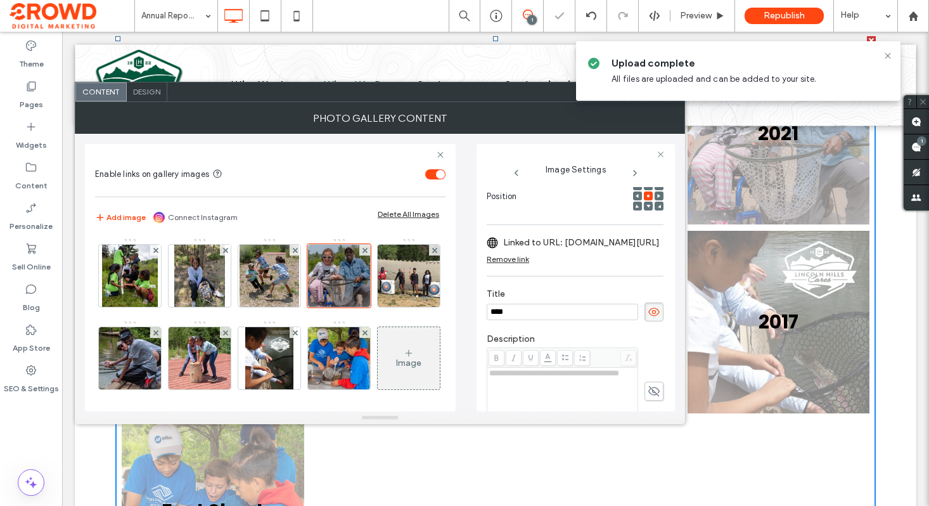
click at [581, 250] on label "Linked to URL: lhcares-my.sharepoint.com/personal/jeanette_lhcares_org/_layouts…" at bounding box center [581, 242] width 157 height 23
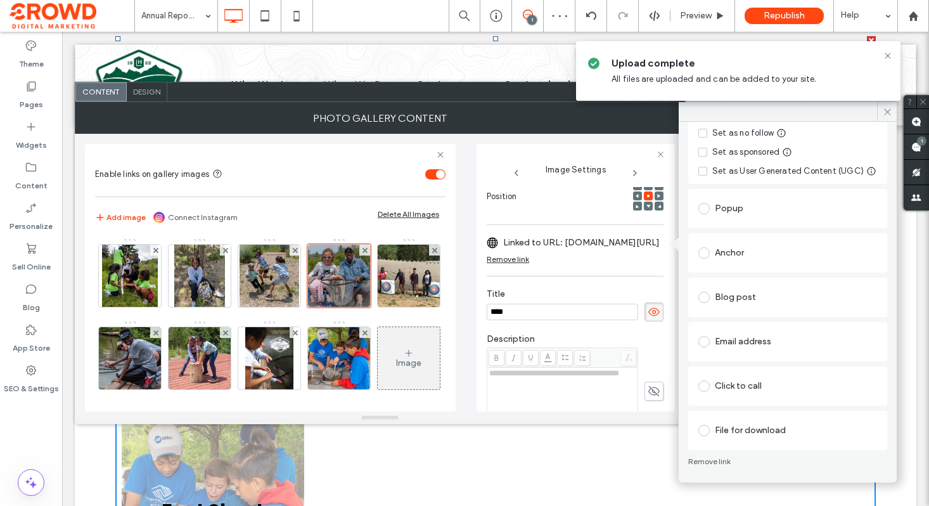
click at [746, 432] on div "File for download" at bounding box center [788, 430] width 179 height 20
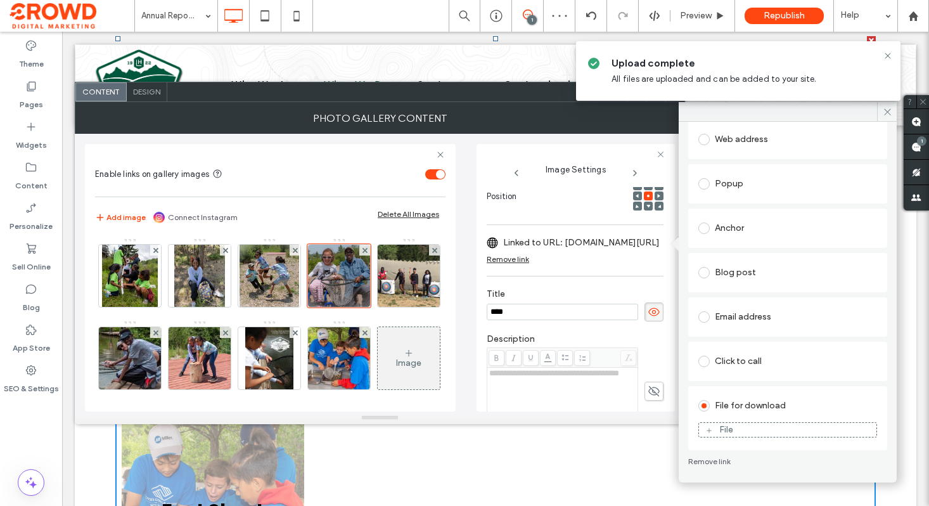
click at [730, 425] on div "File" at bounding box center [726, 430] width 14 height 10
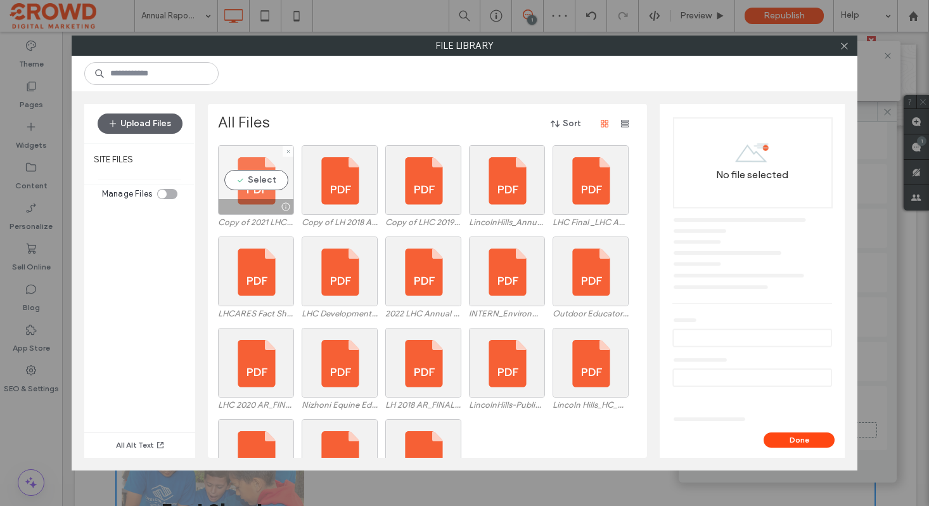
click at [240, 185] on div "Select" at bounding box center [256, 180] width 76 height 70
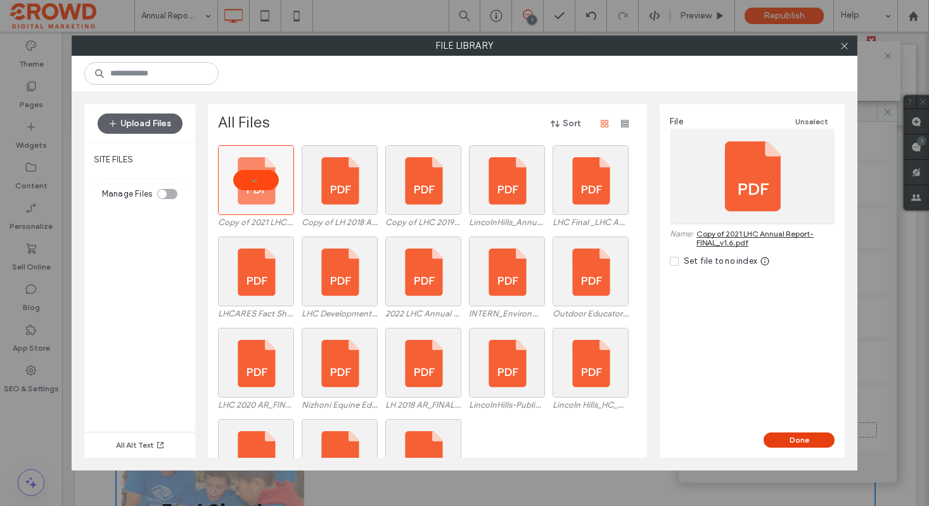
click at [802, 446] on button "Done" at bounding box center [799, 439] width 71 height 15
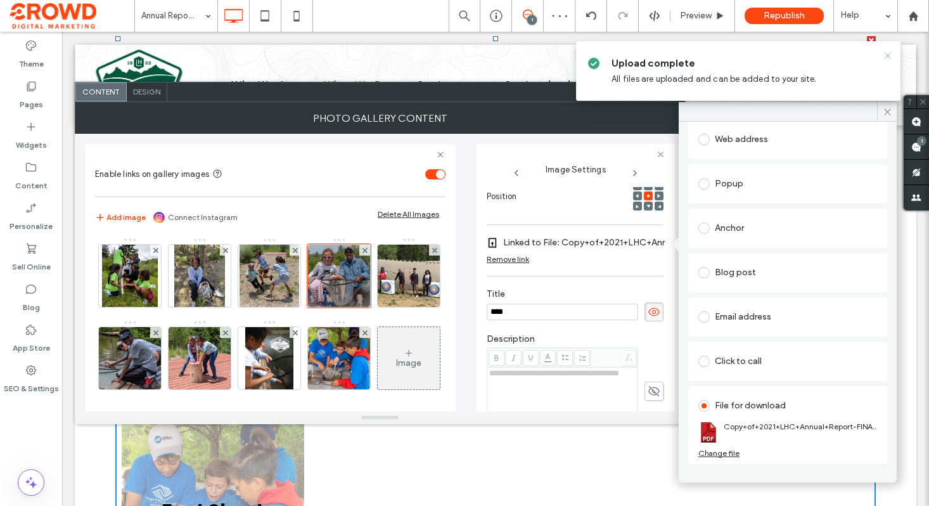
click at [889, 51] on icon at bounding box center [888, 56] width 10 height 10
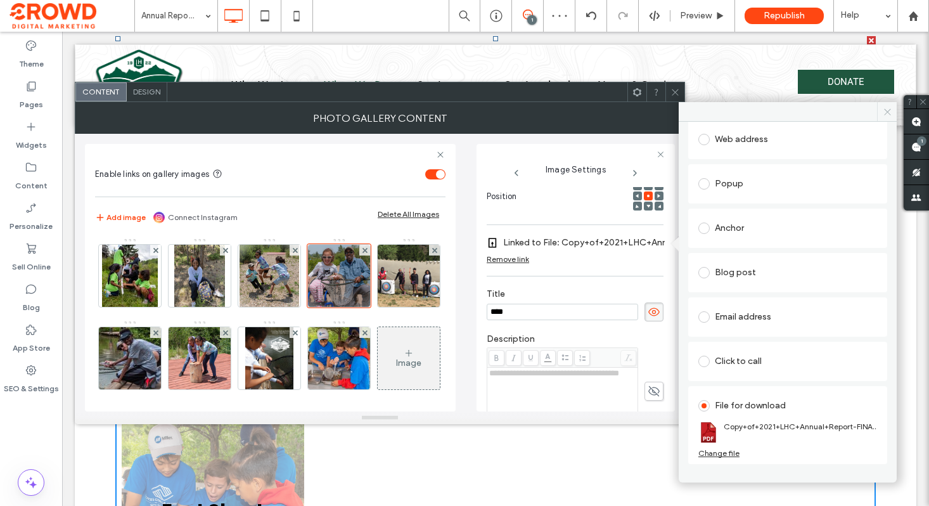
click at [889, 113] on use at bounding box center [887, 111] width 6 height 6
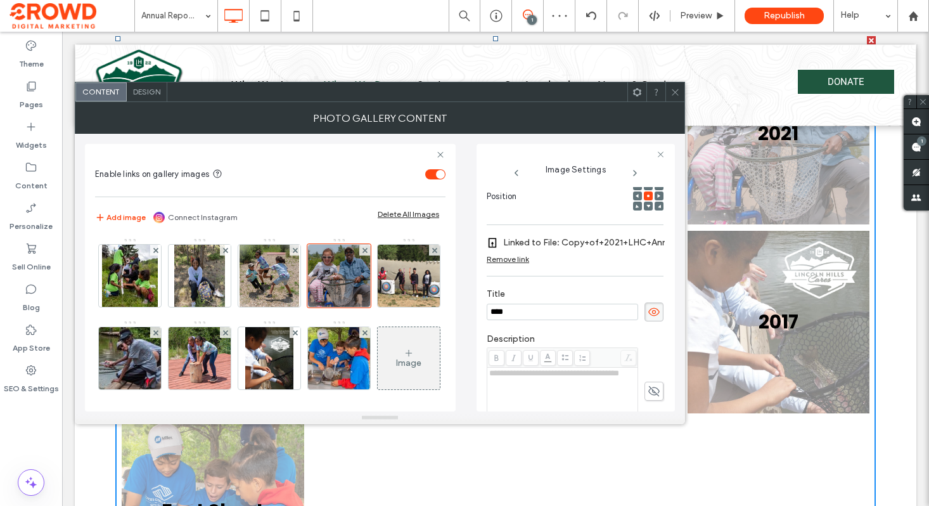
drag, startPoint x: 680, startPoint y: 94, endPoint x: 678, endPoint y: 82, distance: 11.7
click at [680, 94] on div at bounding box center [675, 91] width 19 height 19
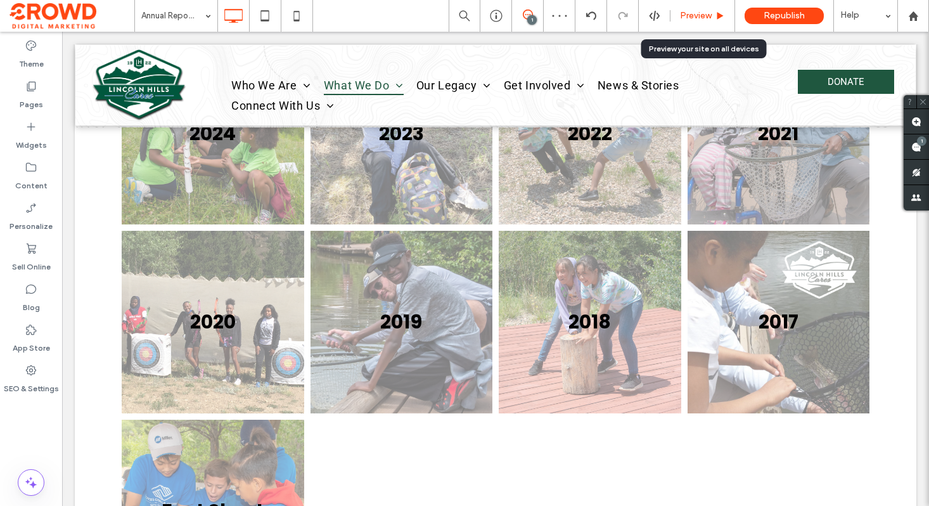
click at [703, 21] on div "Preview" at bounding box center [703, 16] width 65 height 32
click at [708, 8] on div "Preview" at bounding box center [703, 16] width 65 height 32
click at [704, 15] on span "Preview" at bounding box center [696, 16] width 32 height 10
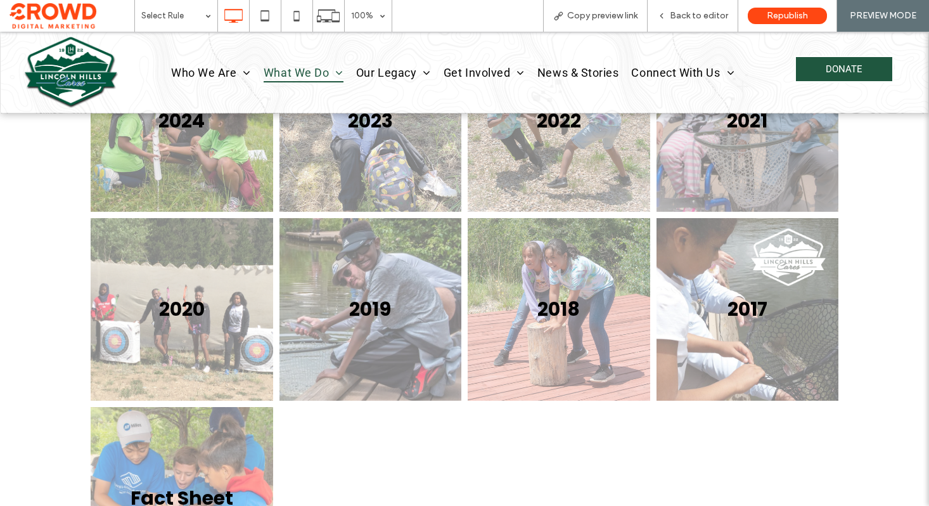
click at [562, 259] on link at bounding box center [558, 309] width 193 height 193
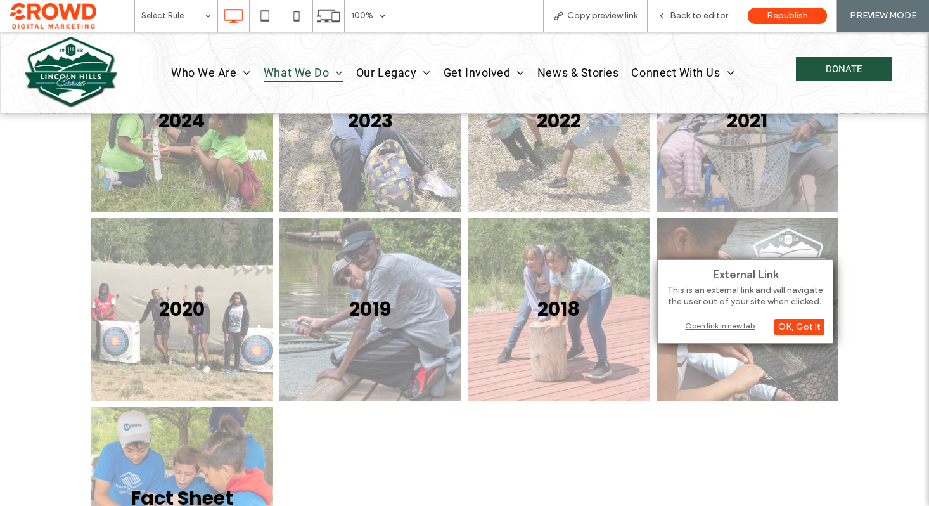
click at [707, 322] on div "Open link in new tab" at bounding box center [745, 325] width 158 height 13
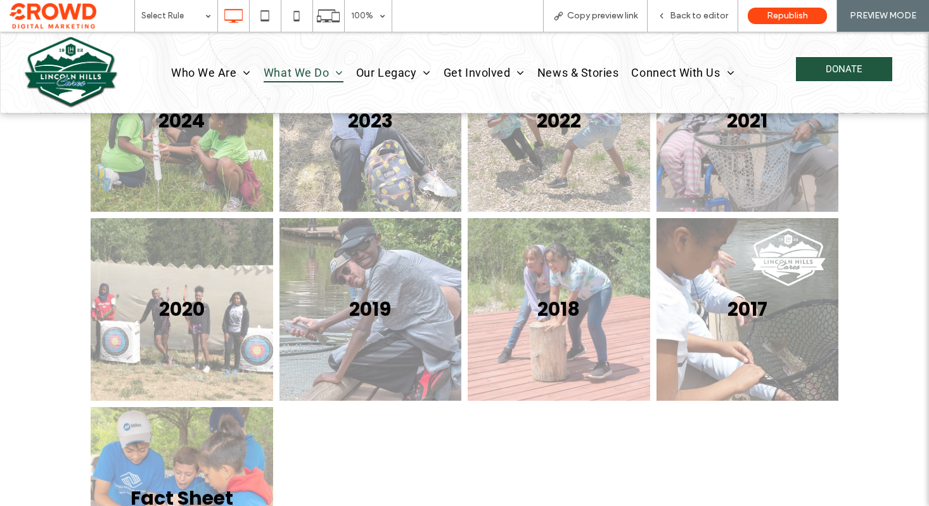
click at [387, 280] on link at bounding box center [370, 309] width 193 height 193
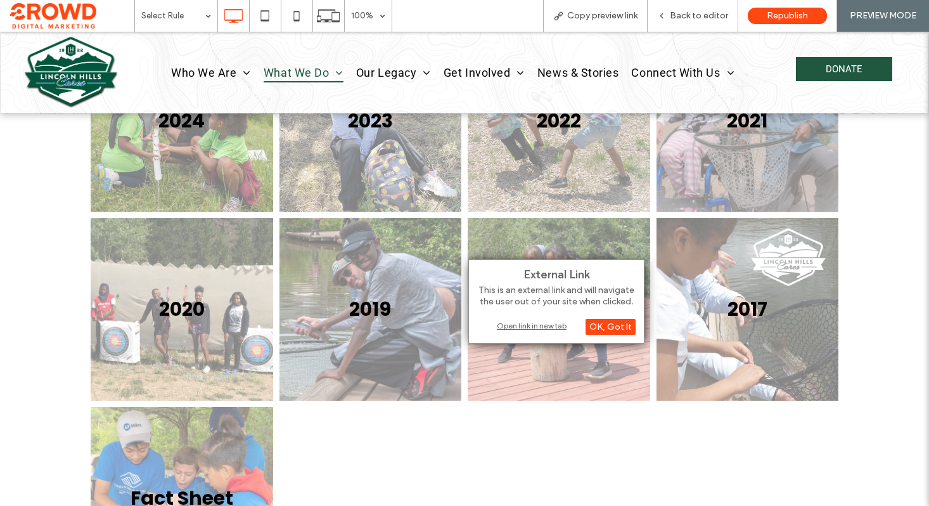
click at [538, 324] on div "Open link in new tab" at bounding box center [556, 325] width 158 height 13
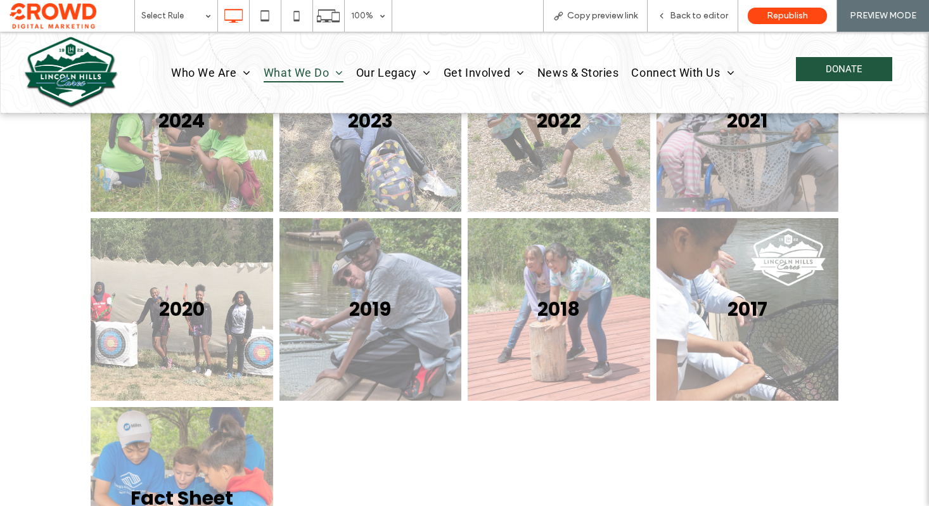
click at [155, 287] on link at bounding box center [181, 309] width 193 height 193
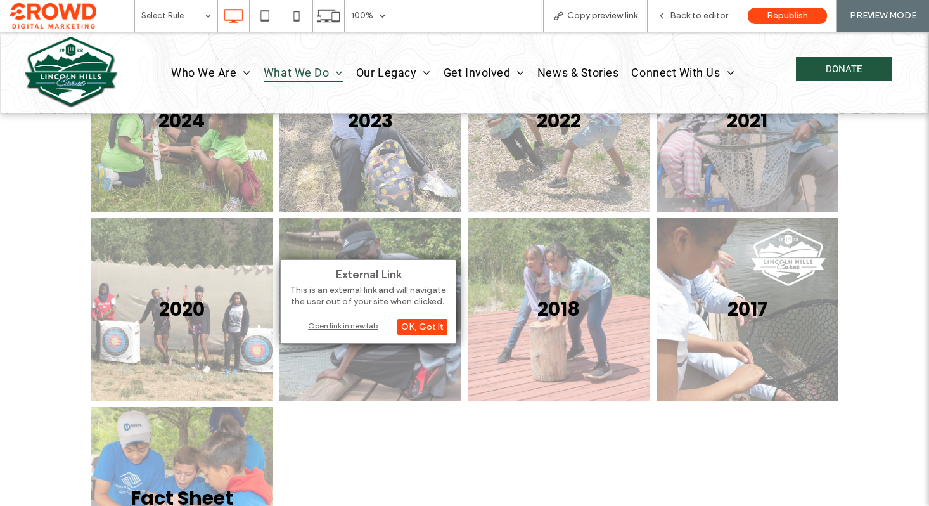
click at [359, 323] on div "Open link in new tab" at bounding box center [368, 325] width 158 height 13
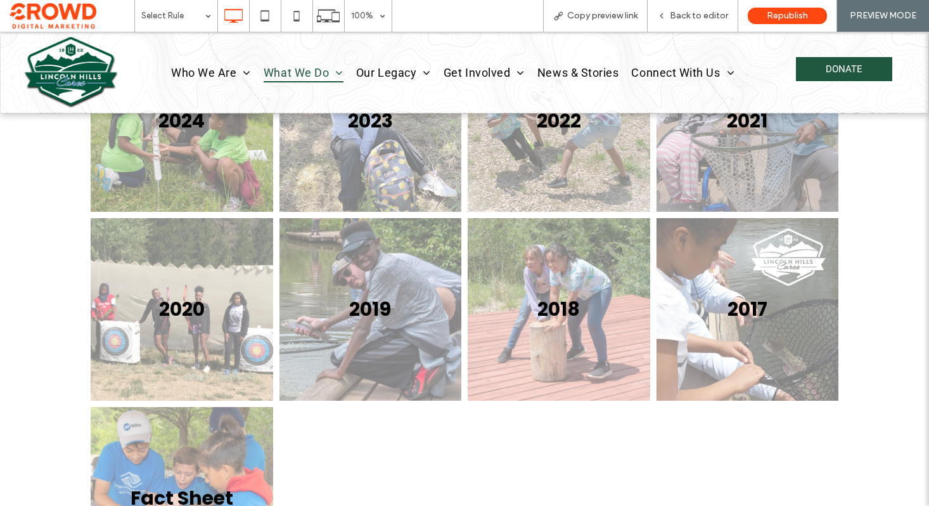
click at [743, 145] on link at bounding box center [747, 120] width 193 height 193
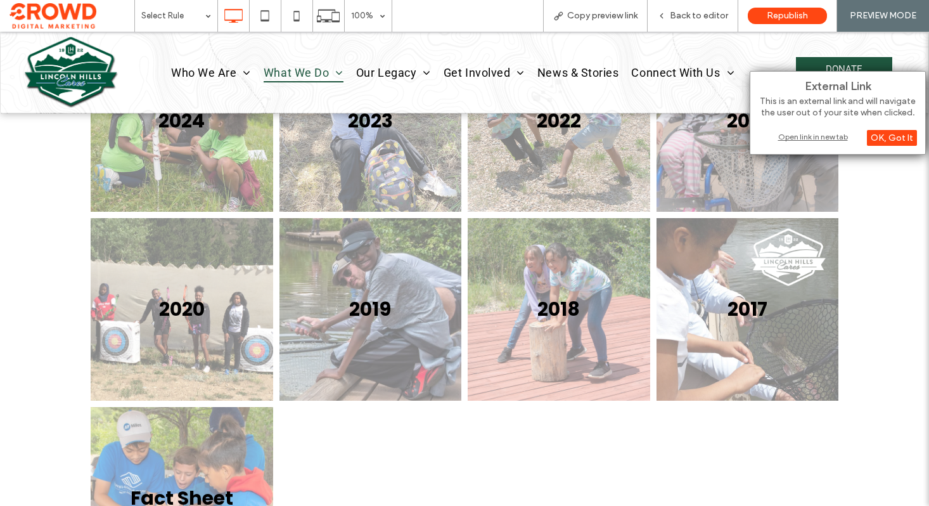
click at [786, 137] on div "Open link in new tab" at bounding box center [838, 137] width 158 height 13
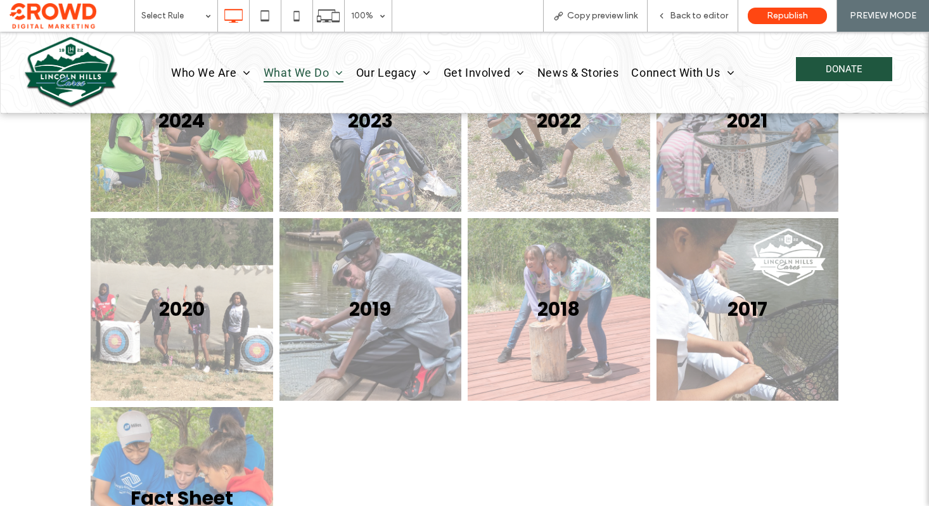
click at [87, 70] on img at bounding box center [70, 73] width 94 height 72
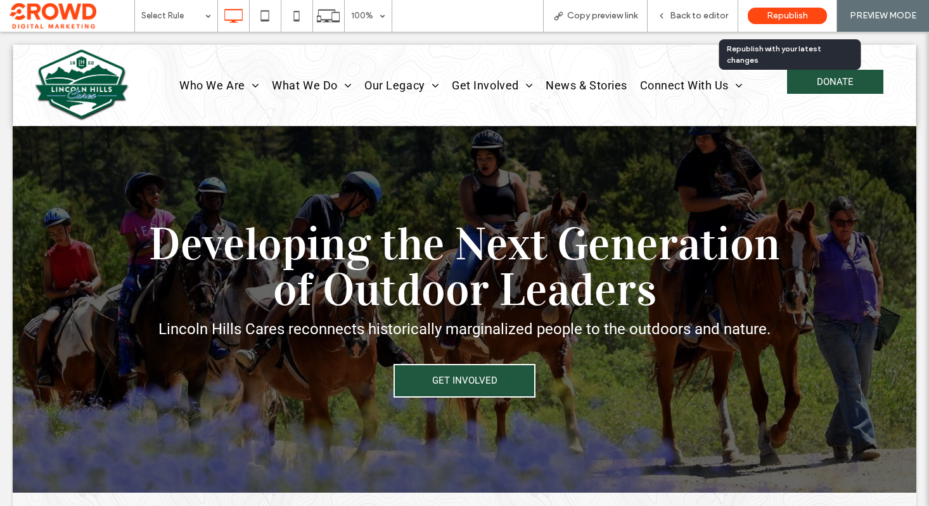
click at [778, 18] on span "Republish" at bounding box center [787, 16] width 41 height 10
